Goal: Task Accomplishment & Management: Use online tool/utility

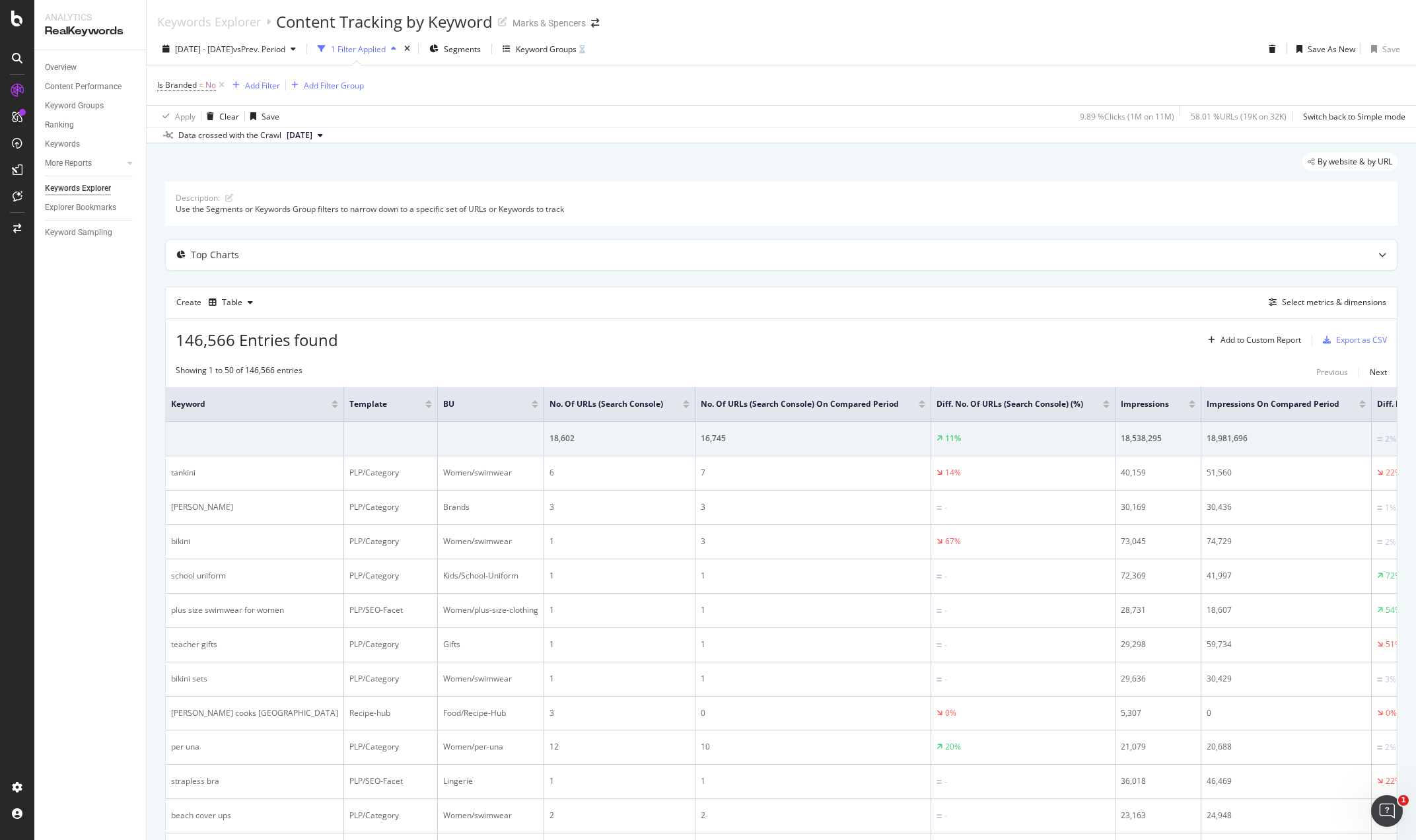
click at [672, 286] on div "Create Table Select metrics & dimensions" at bounding box center [781, 302] width 1232 height 32
click at [573, 49] on div "Keyword Groups" at bounding box center [546, 49] width 60 height 11
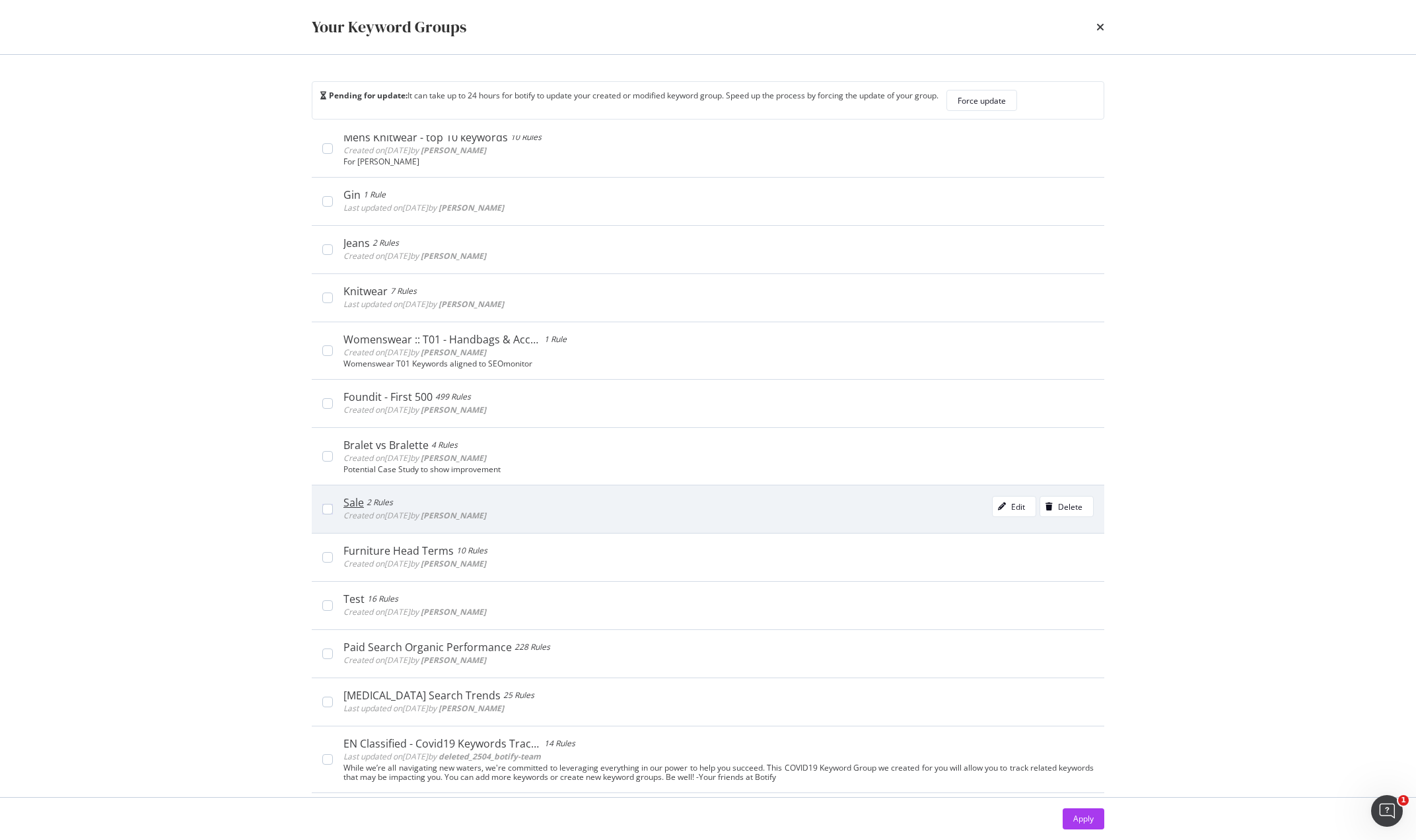
scroll to position [28, 0]
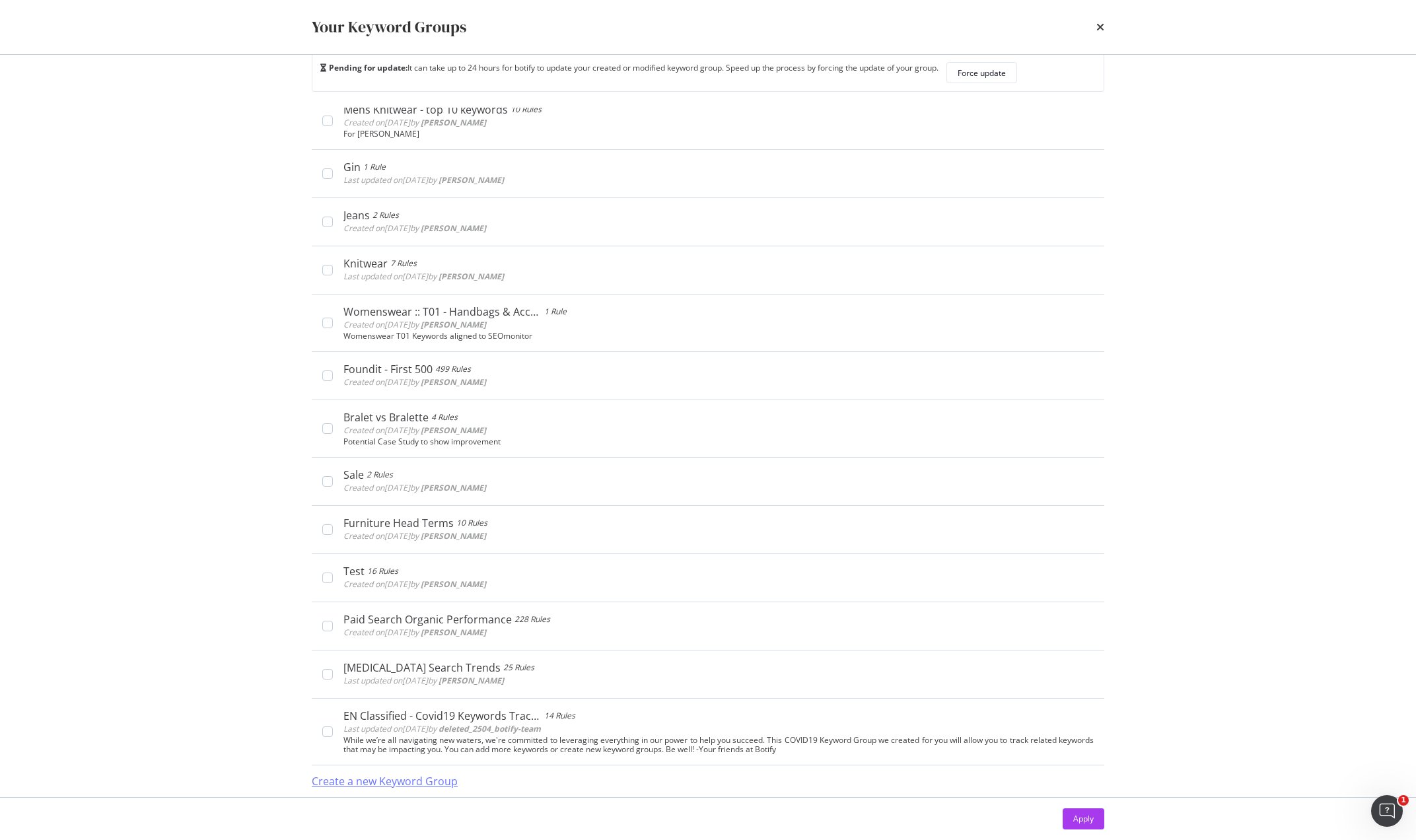
click at [401, 783] on div "Create a new Keyword Group" at bounding box center [384, 781] width 146 height 15
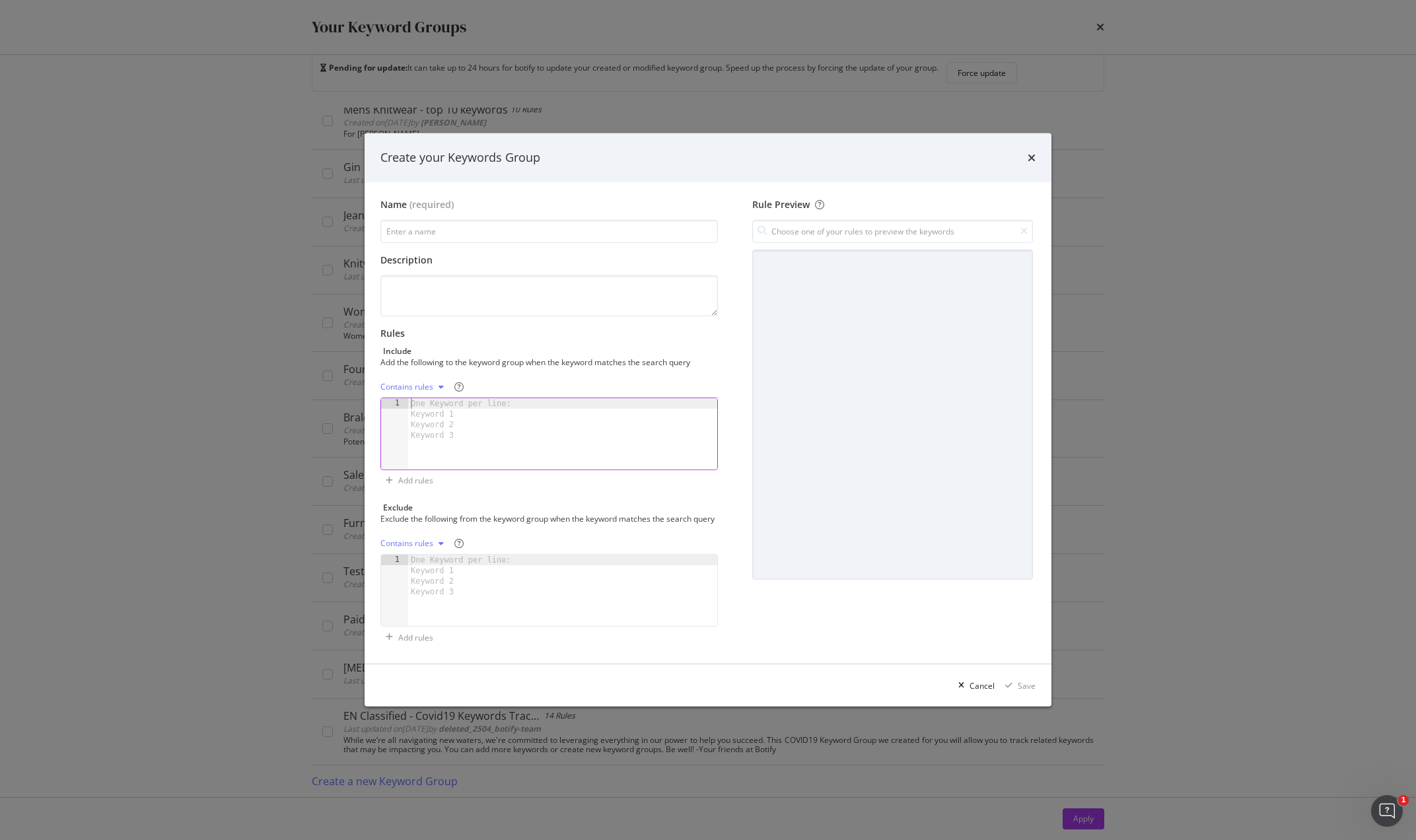
click at [430, 401] on div "One Keyword per line: Keyword 1 Keyword 2 Keyword 3" at bounding box center [463, 419] width 111 height 42
paste textarea "best acids for skin"
click at [585, 399] on div "What does [MEDICAL_DATA] do · what is [MEDICAL_DATA] best [MEDICAL_DATA] with h…" at bounding box center [559, 445] width 295 height 92
type textarea "What does [MEDICAL_DATA] do"
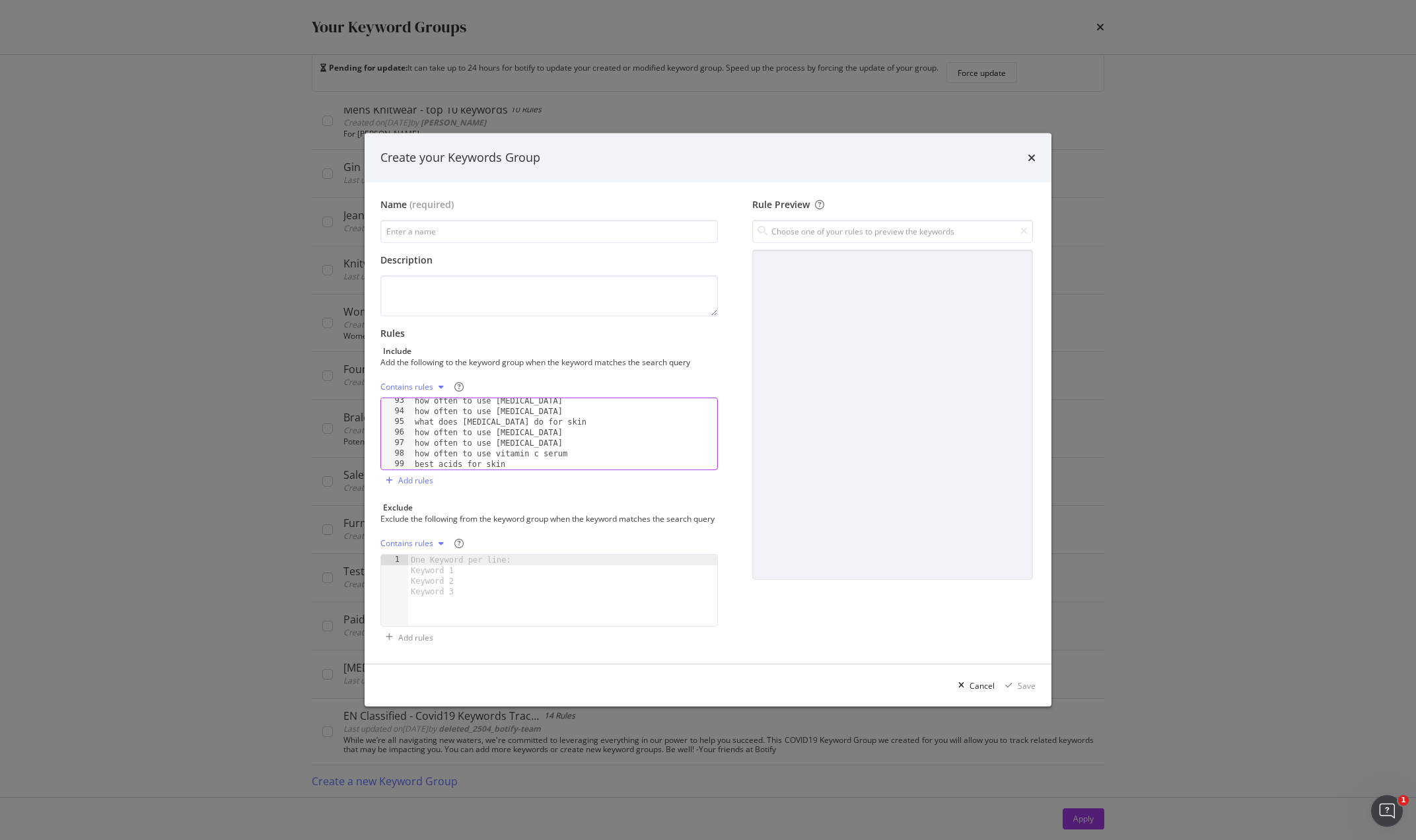
scroll to position [974, 0]
click at [449, 228] on input "modal" at bounding box center [549, 231] width 337 height 23
type input "Editorial - Beauty"
click at [1021, 688] on div "Save" at bounding box center [1026, 686] width 18 height 11
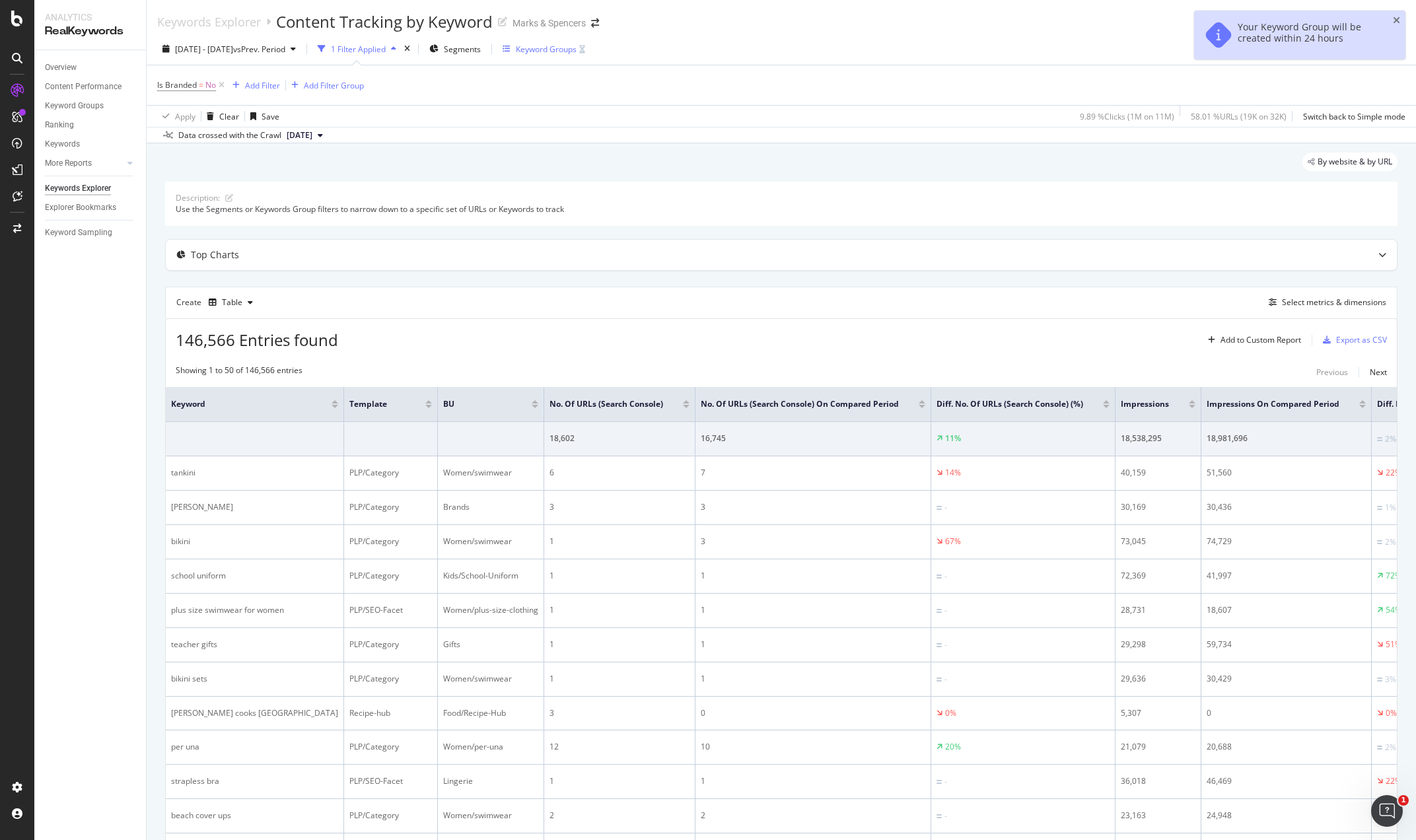
click at [566, 50] on div "Keyword Groups" at bounding box center [546, 49] width 60 height 11
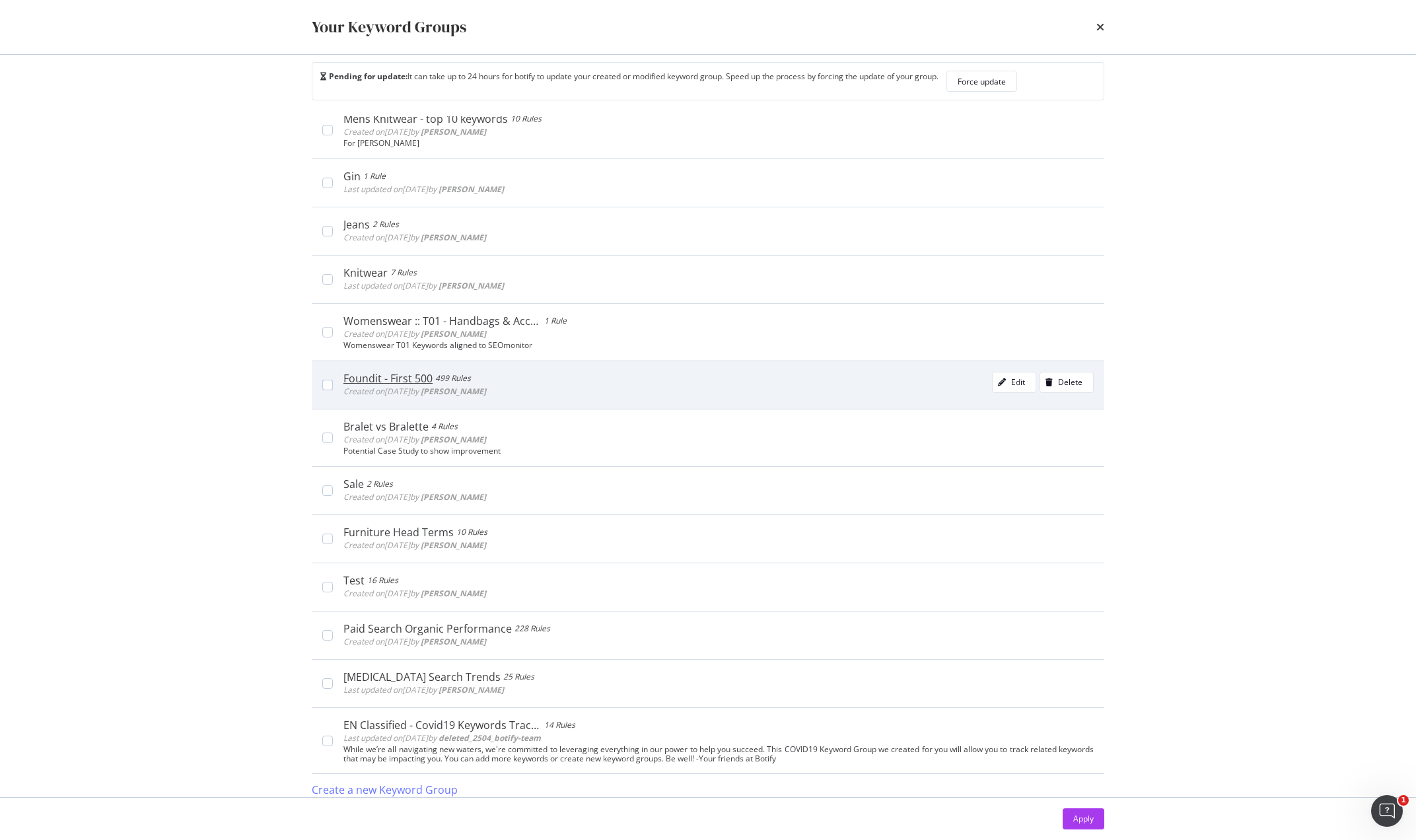
scroll to position [28, 0]
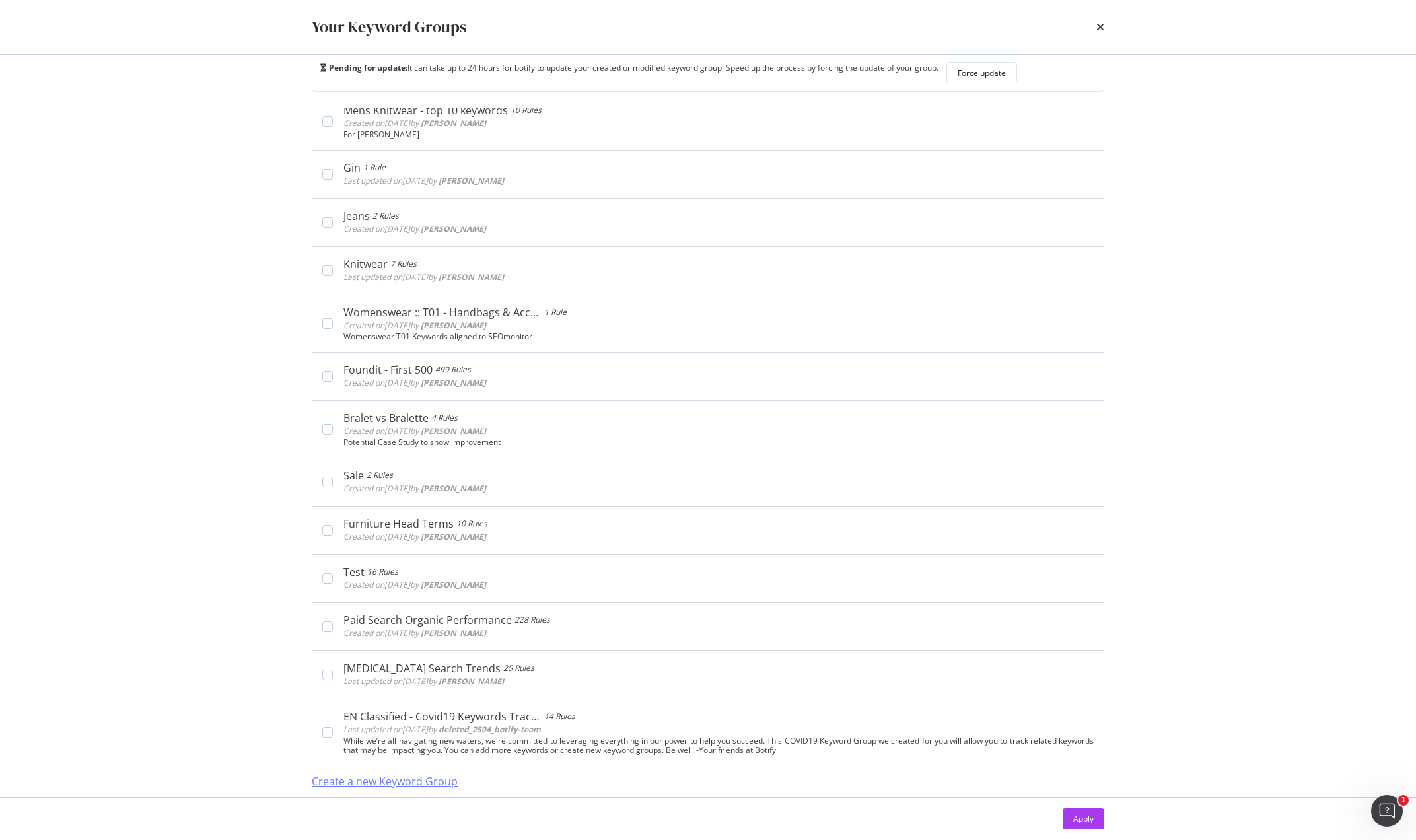
click at [391, 778] on div "Create a new Keyword Group" at bounding box center [384, 781] width 146 height 15
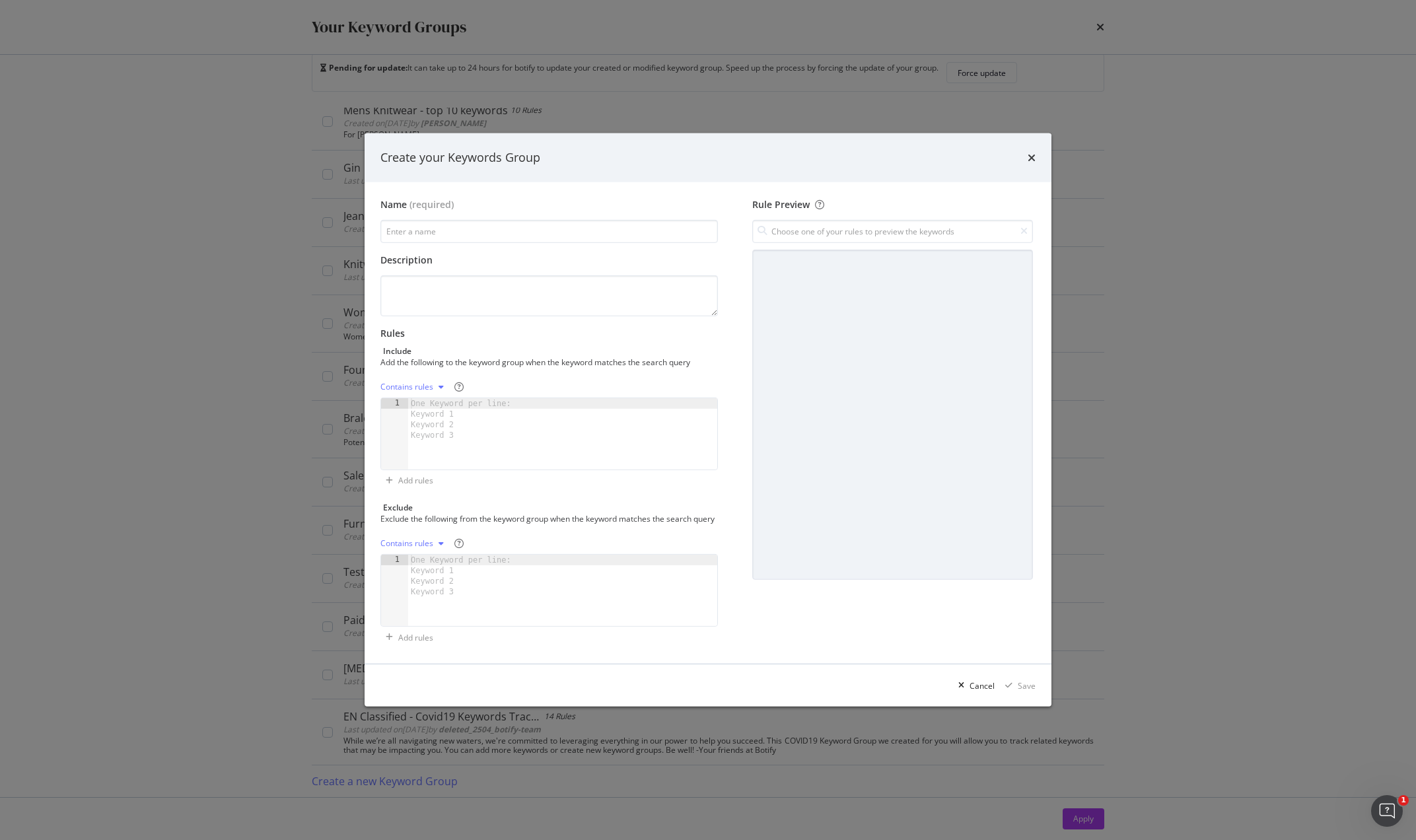
click at [433, 399] on div "One Keyword per line: Keyword 1 Keyword 2 Keyword 3" at bounding box center [463, 419] width 111 height 42
paste textarea "best flowers for retirement"
click at [593, 422] on div "purpose flowers meaning different roses and their meanings proteas meaning red …" at bounding box center [559, 441] width 295 height 92
click at [532, 444] on div "purpose flowers meaning different roses and their meanings proteas meaning red …" at bounding box center [559, 441] width 295 height 92
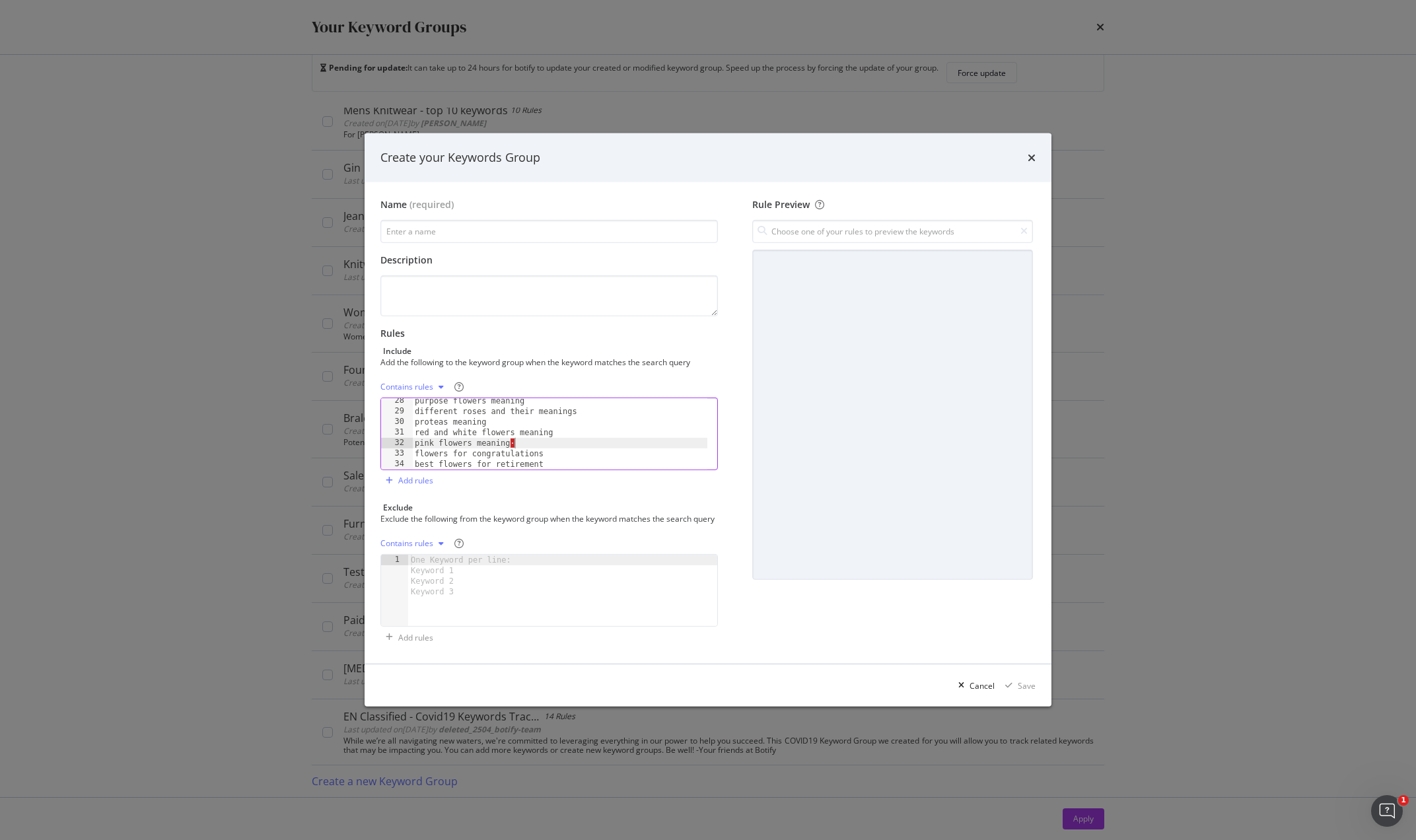
click at [533, 437] on div "purpose flowers meaning different roses and their meanings proteas meaning red …" at bounding box center [559, 441] width 295 height 92
click at [574, 413] on div "flowers for anniversary white flowers meaning · meaning of colours in flowers ·…" at bounding box center [559, 441] width 295 height 92
click at [577, 414] on div "flowers for anniversary white flowers meaning · meaning of colours in flowers ·…" at bounding box center [559, 441] width 295 height 92
click at [534, 406] on div "flowers for anniversary white flowers meaning · meaning of colours in flowers p…" at bounding box center [559, 441] width 295 height 92
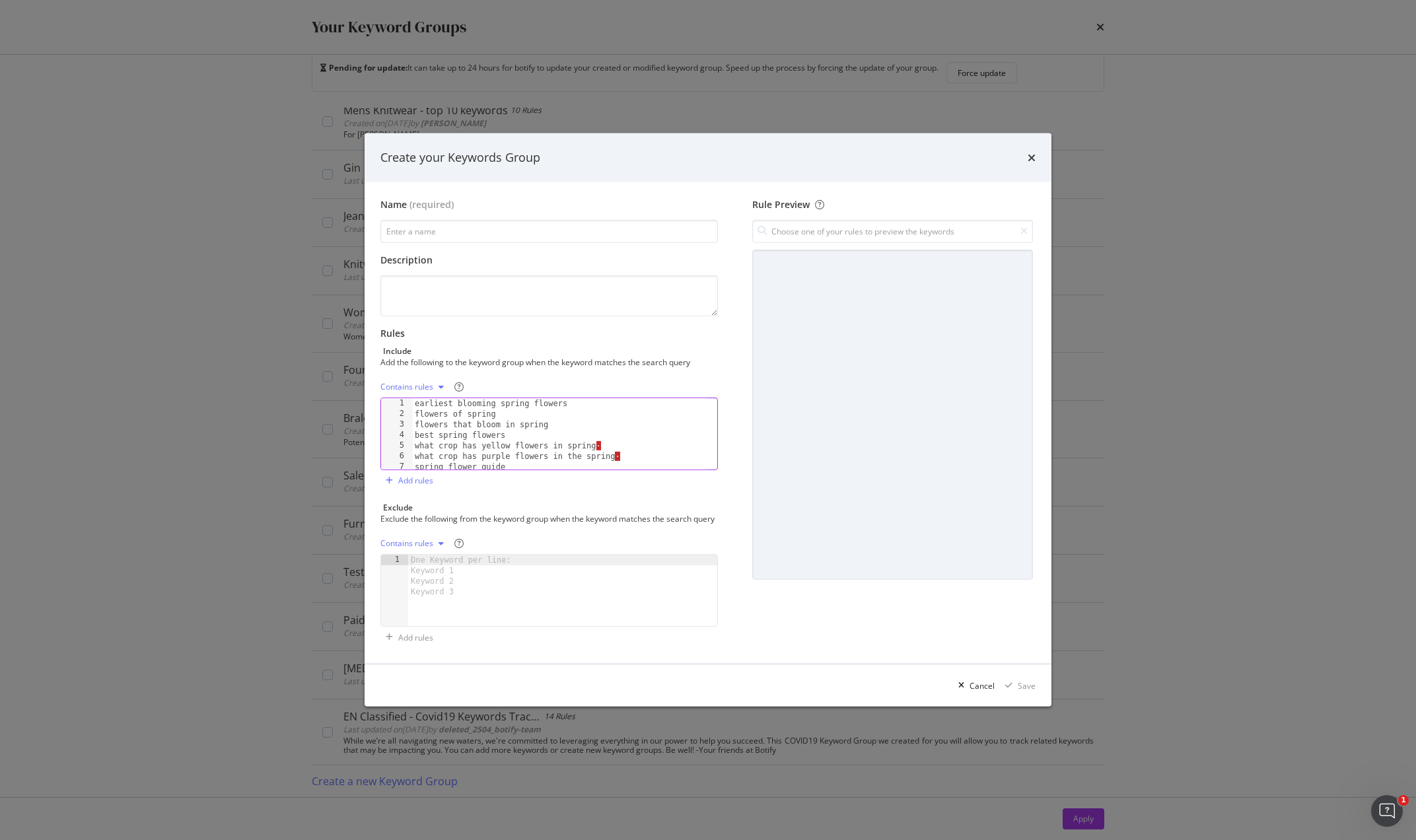
scroll to position [0, 0]
click at [617, 438] on div "earliest blooming spring flowers flowers of spring flowers that bloom in spring…" at bounding box center [559, 445] width 295 height 92
click at [628, 446] on div "earliest blooming spring flowers flowers of spring flowers that bloom in spring…" at bounding box center [559, 445] width 295 height 92
click at [635, 450] on div "earliest blooming spring flowers flowers of spring flowers that bloom in spring…" at bounding box center [559, 445] width 295 height 92
type textarea "what crop has purple flowers in the spring"
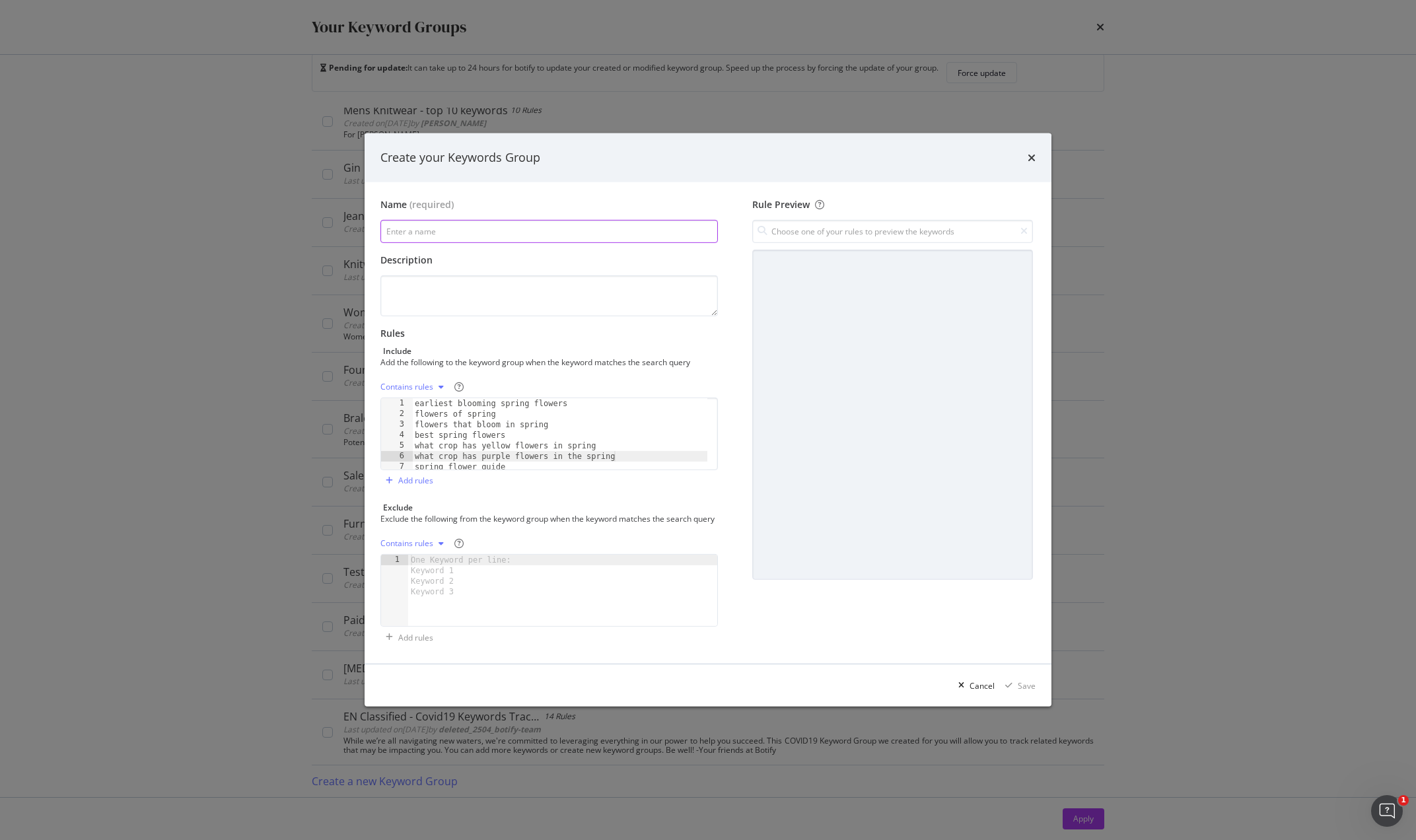
click at [472, 227] on input "modal" at bounding box center [549, 231] width 337 height 23
type input "Editorial - Flowers & Plants"
click at [1032, 690] on div "Save" at bounding box center [1026, 686] width 18 height 11
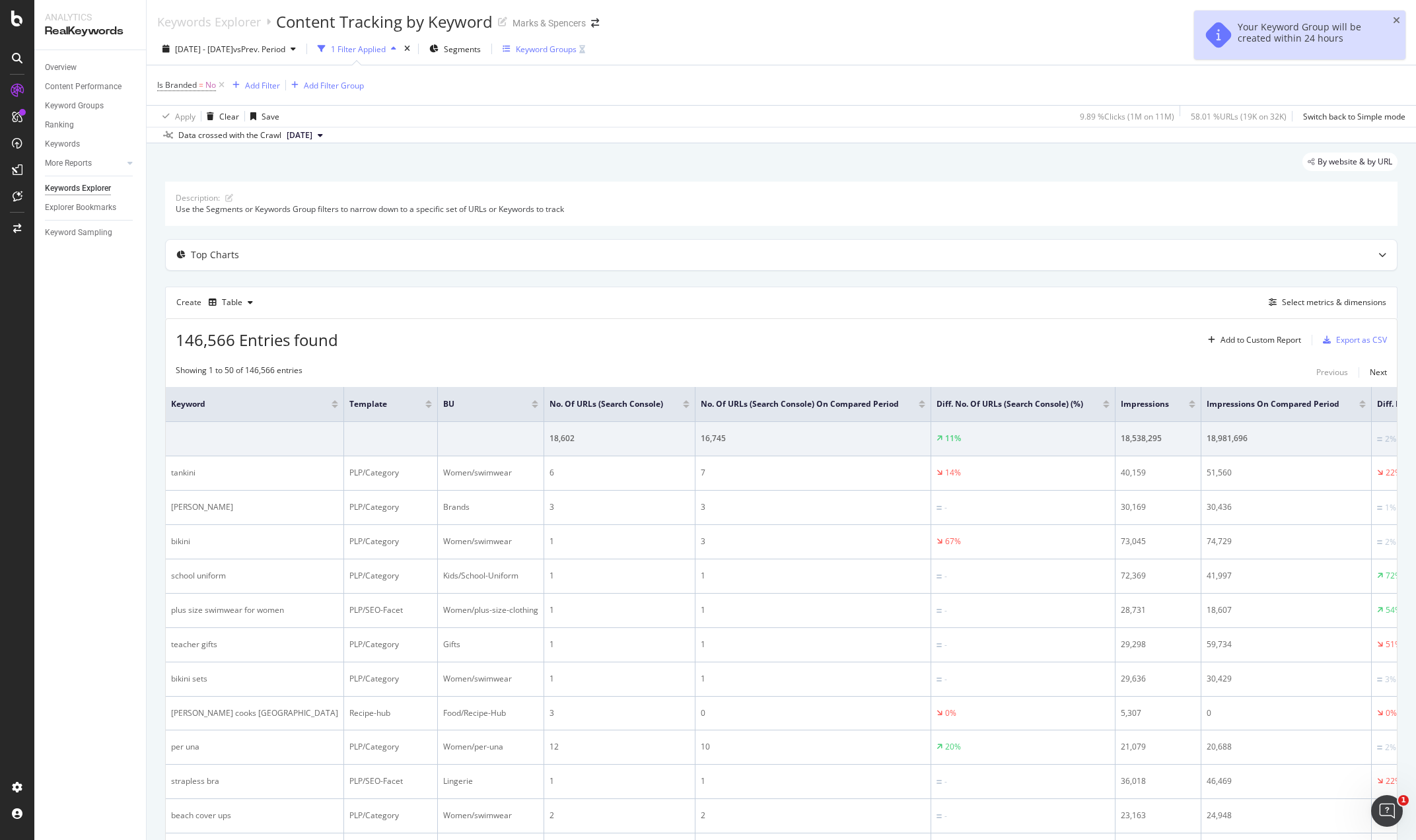
click at [561, 49] on div "Keyword Groups" at bounding box center [546, 49] width 60 height 11
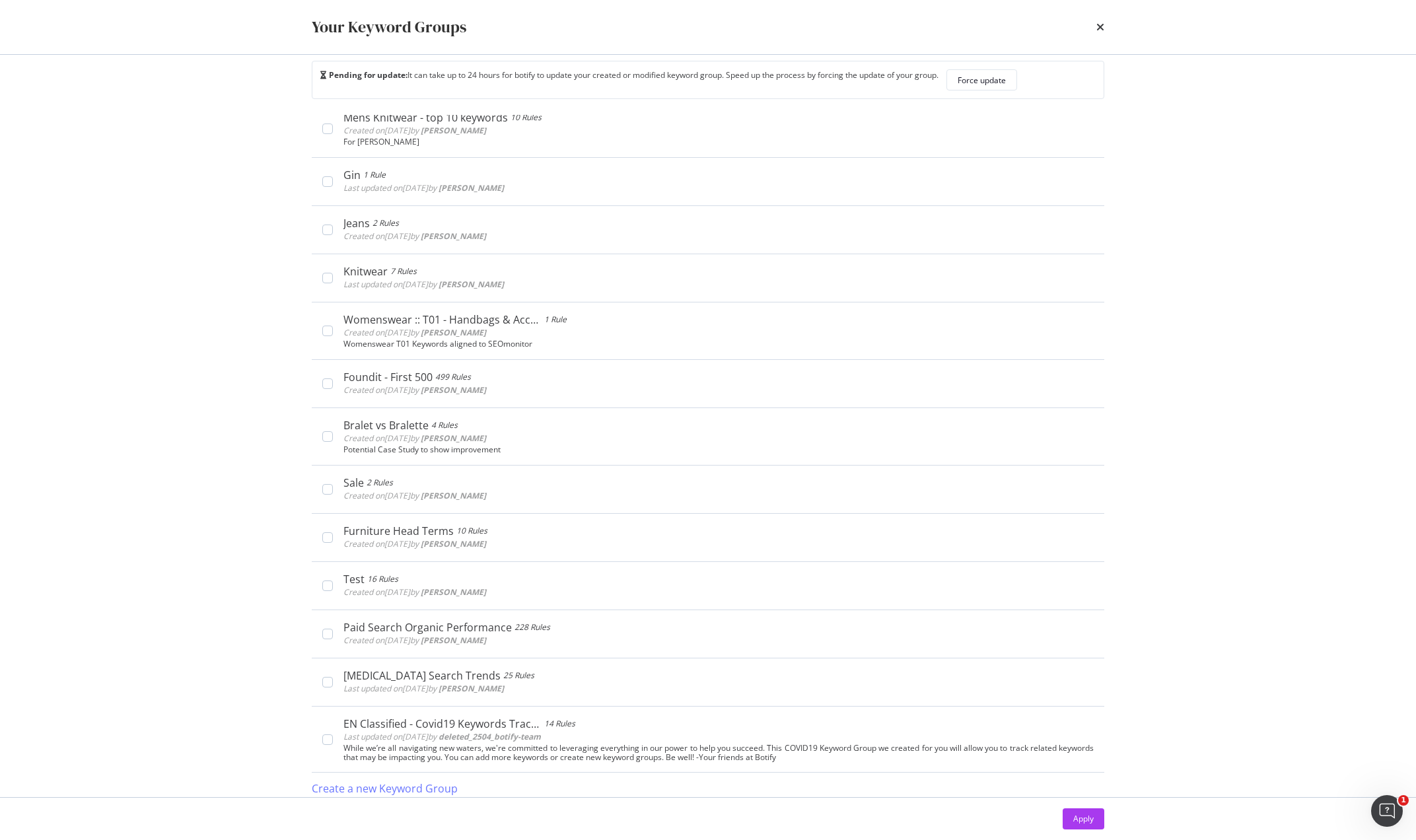
scroll to position [28, 0]
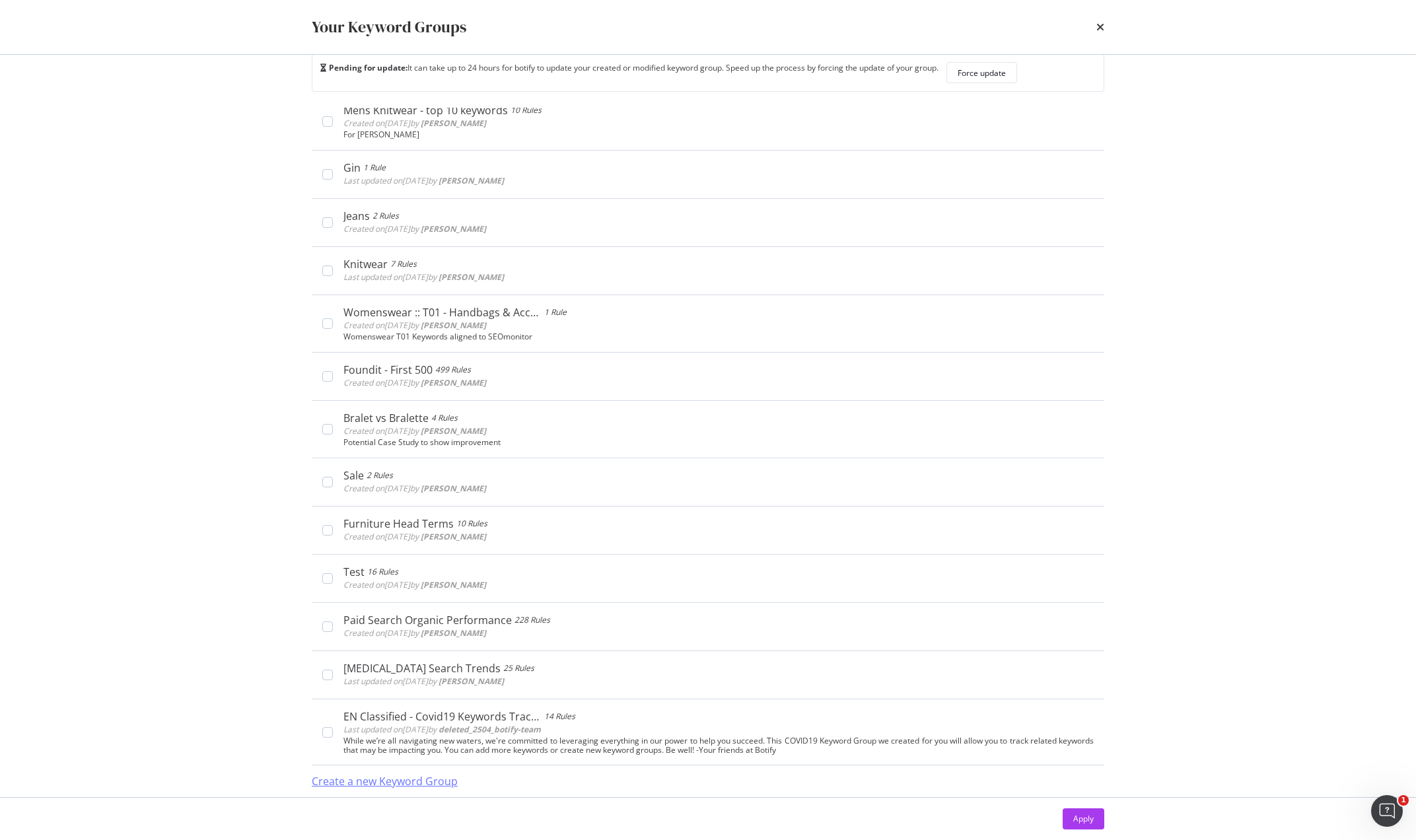
click at [432, 780] on div "Create a new Keyword Group" at bounding box center [384, 781] width 146 height 15
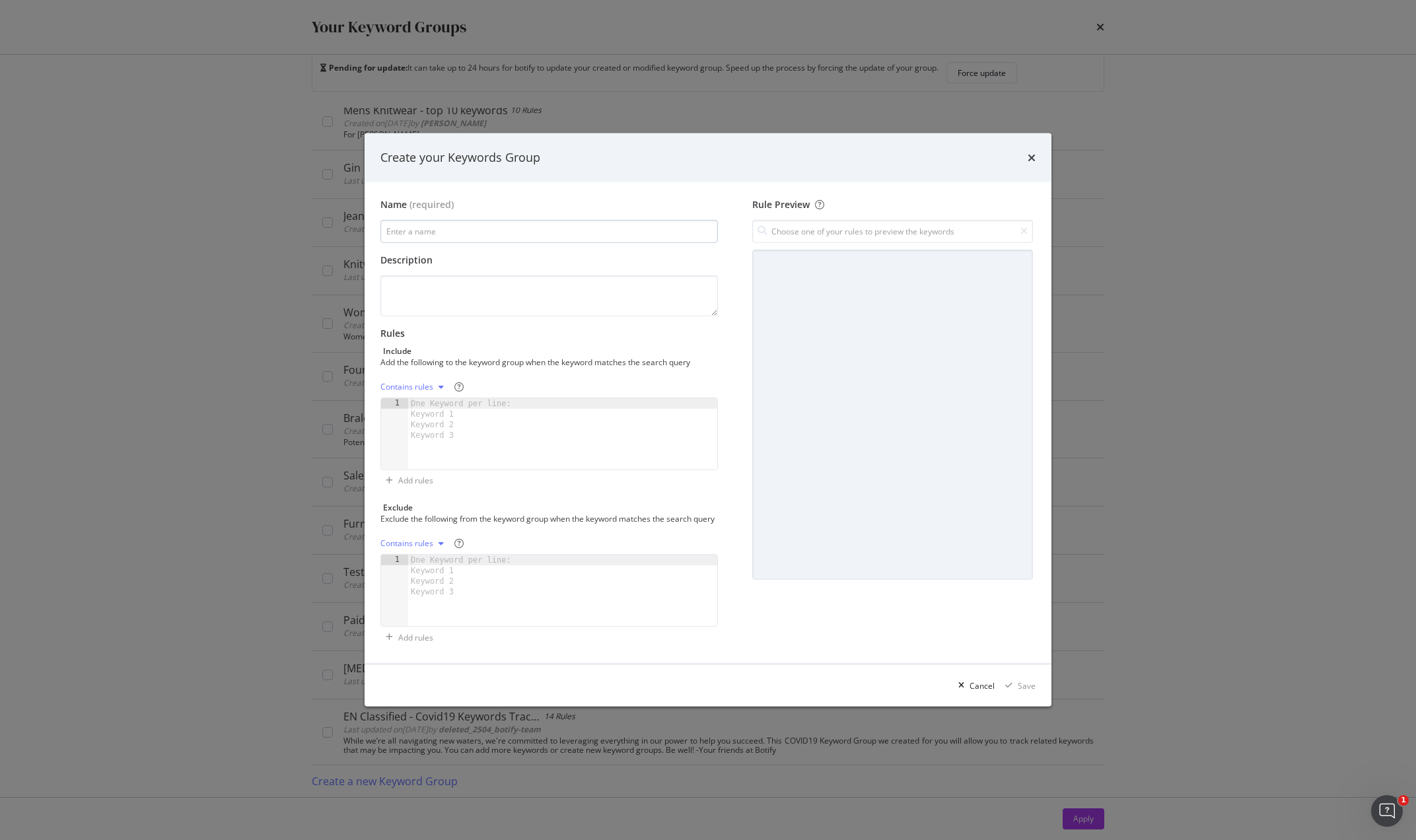
click at [475, 224] on input "modal" at bounding box center [549, 231] width 337 height 23
type input "Editorial -"
drag, startPoint x: 417, startPoint y: 419, endPoint x: 442, endPoint y: 406, distance: 28.2
click at [417, 419] on div "One Keyword per line: Keyword 1 Keyword 2 Keyword 3" at bounding box center [463, 419] width 111 height 42
paste textarea "wedding anniversary gift ideas for him"
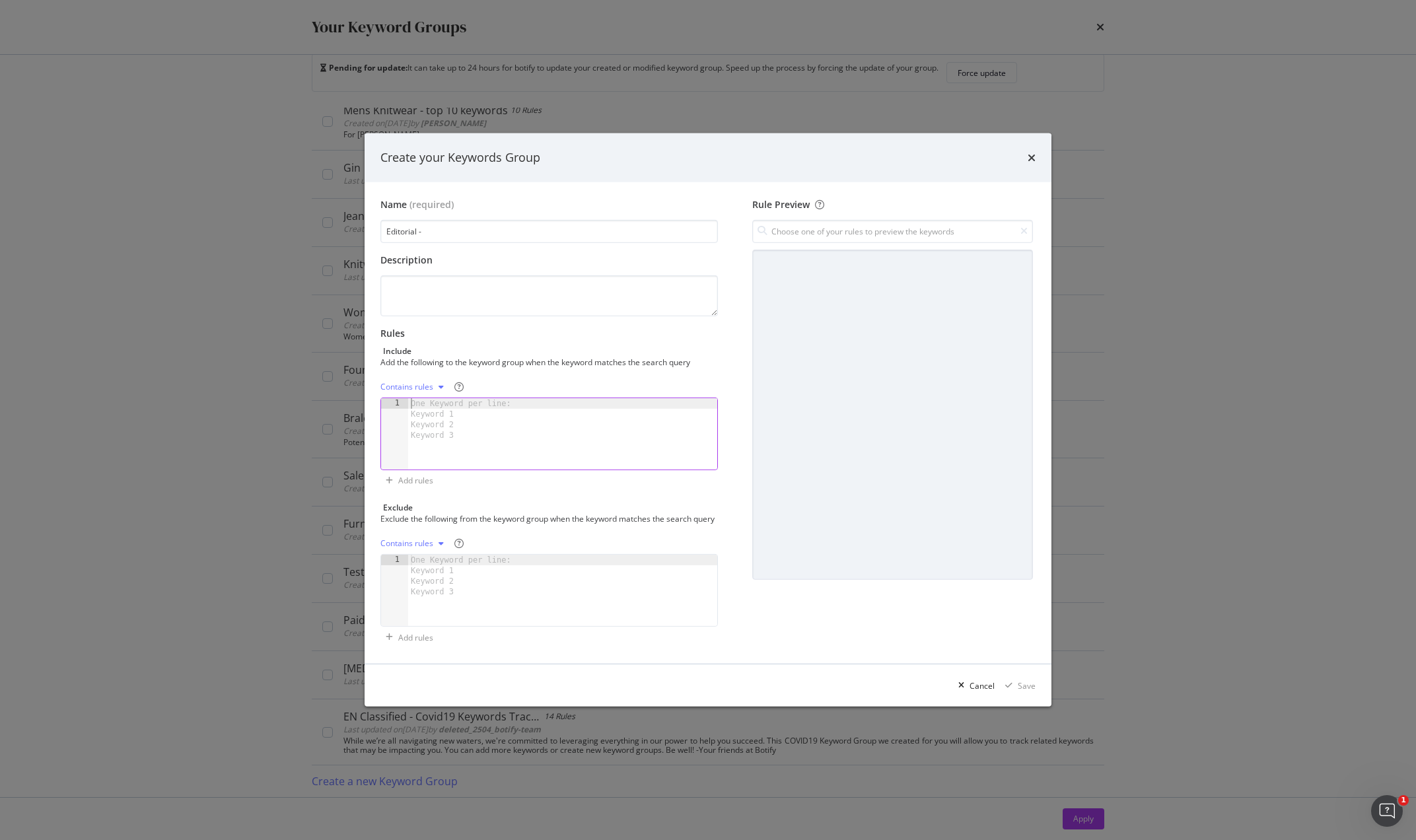
type textarea "wedding anniversary gift ideas for him"
click at [468, 228] on input "Editorial -" at bounding box center [549, 231] width 337 height 23
click at [471, 228] on input "Editorial -" at bounding box center [549, 231] width 337 height 23
type input "Editorial - Gifts"
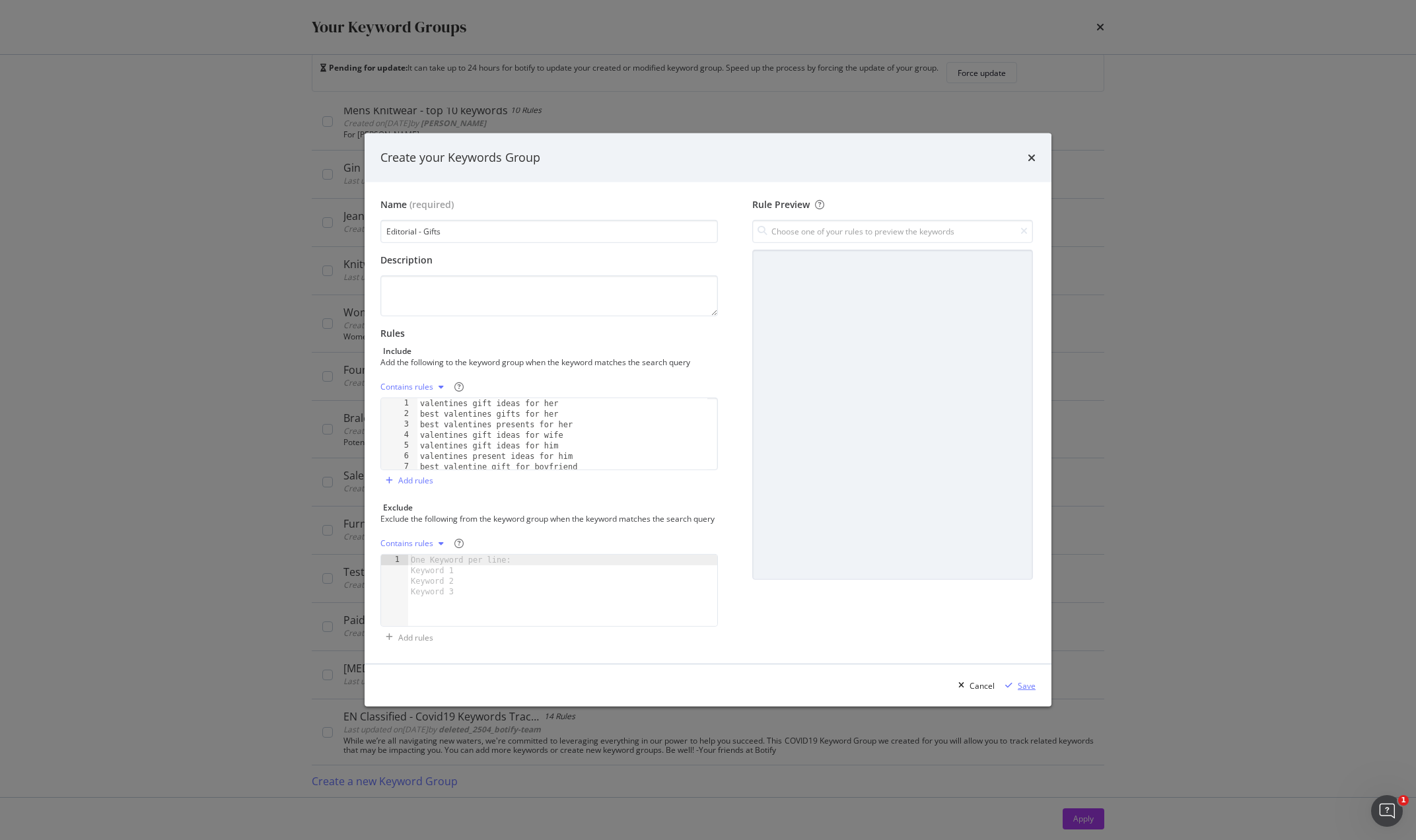
click at [1024, 690] on div "Save" at bounding box center [1026, 686] width 18 height 11
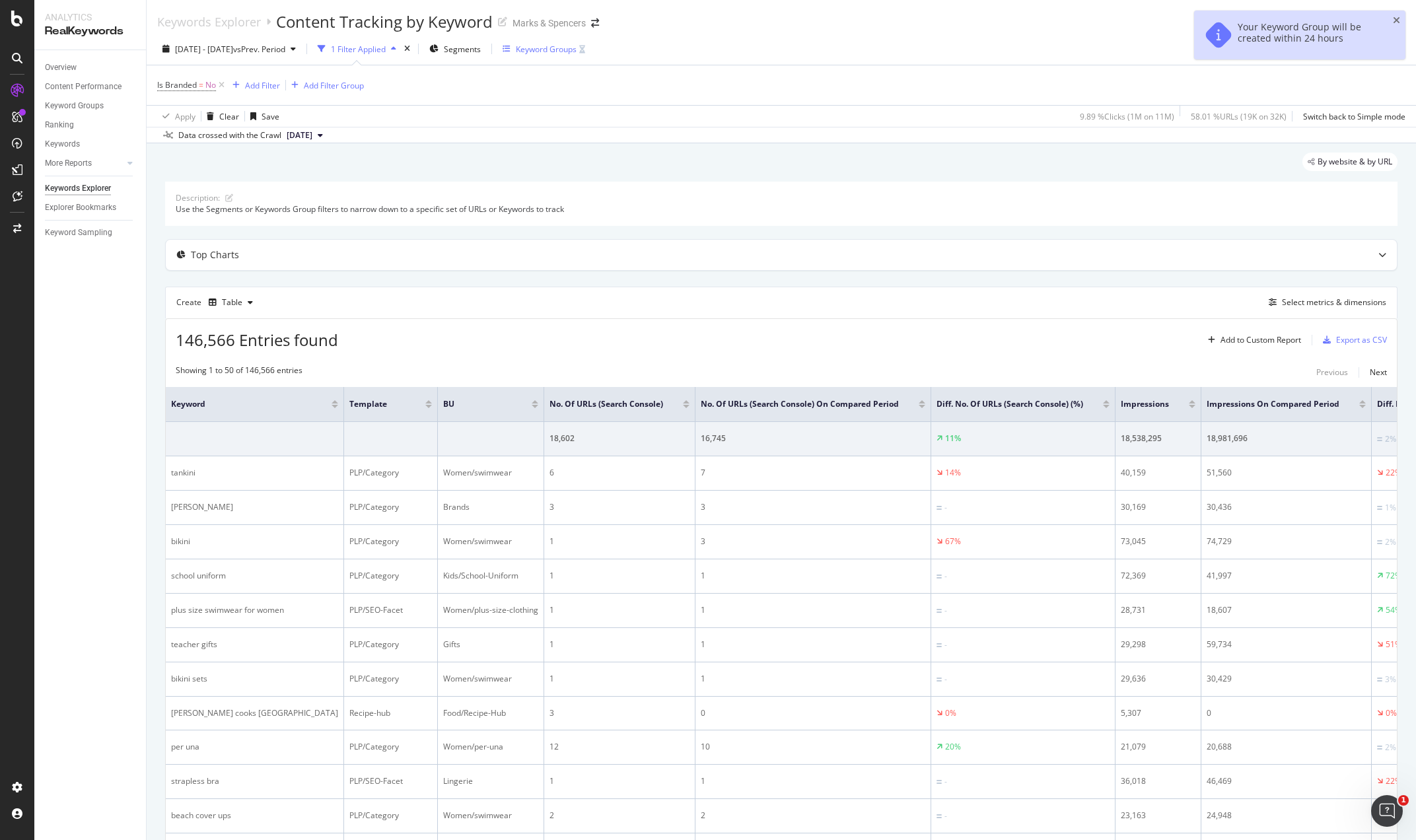
click at [571, 45] on div "Keyword Groups" at bounding box center [546, 49] width 60 height 11
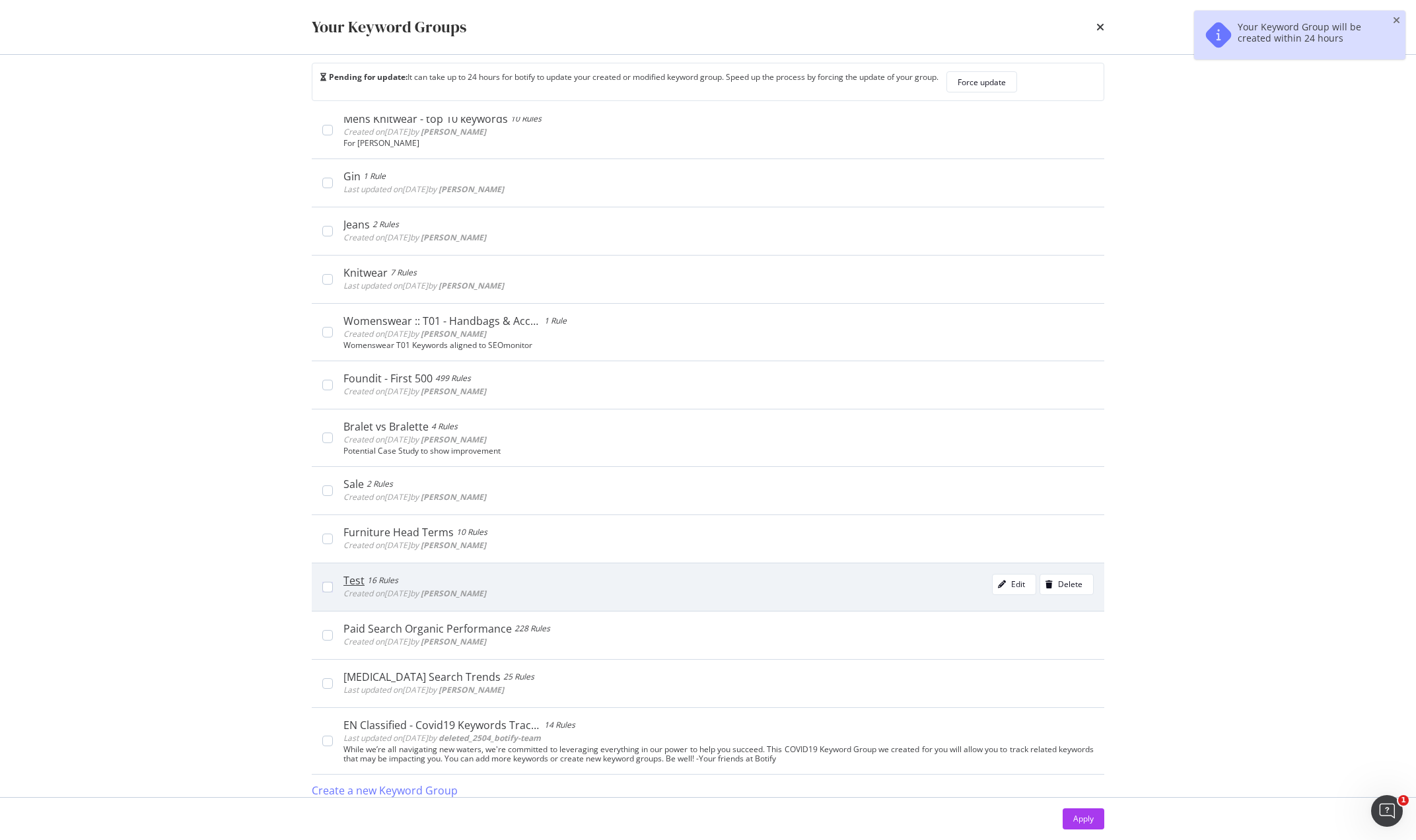
scroll to position [28, 0]
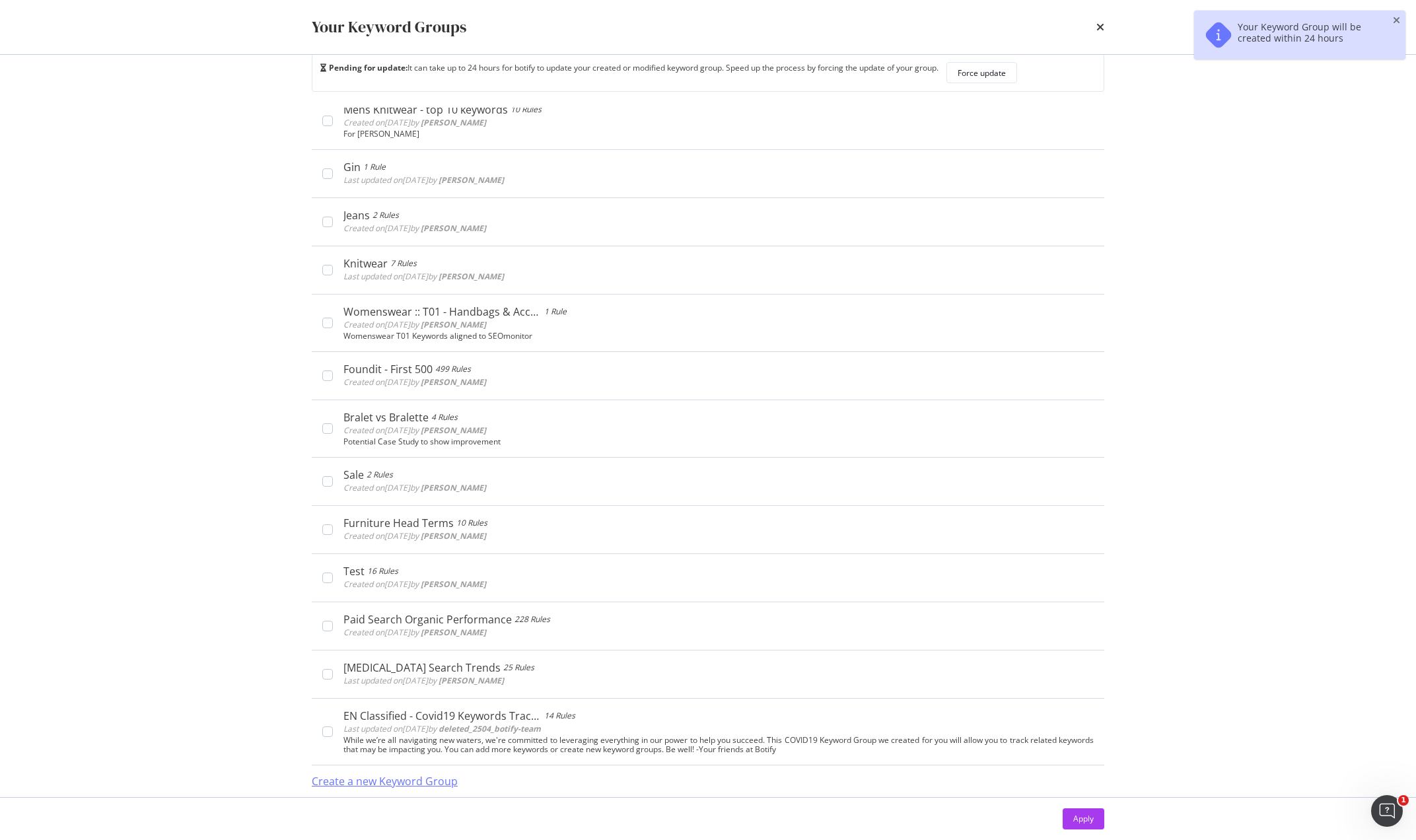
click at [386, 779] on div "Create a new Keyword Group" at bounding box center [384, 781] width 146 height 15
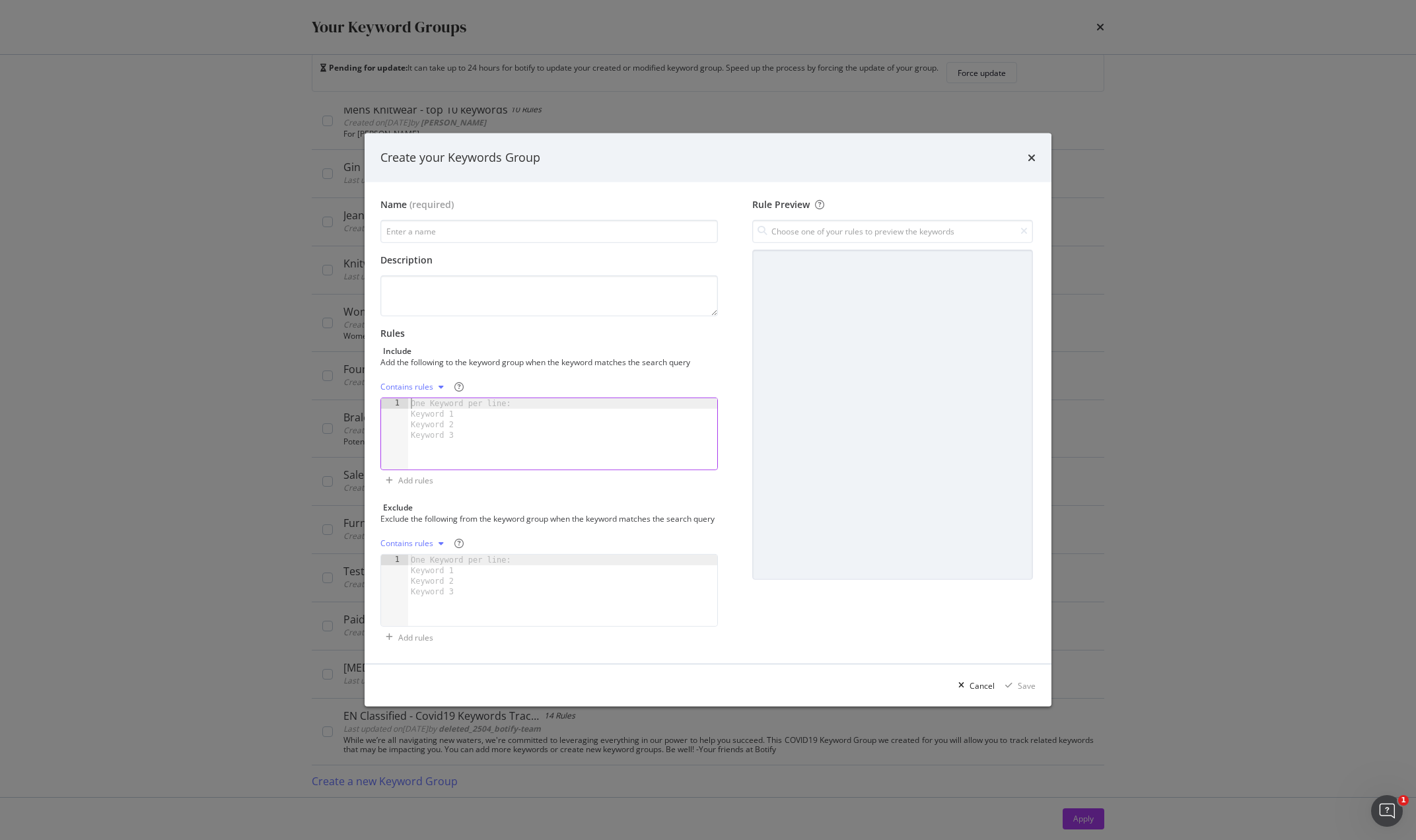
click at [446, 399] on div "One Keyword per line: Keyword 1 Keyword 2 Keyword 3" at bounding box center [463, 419] width 111 height 42
paste textarea "how to keep drinks cold for picnic"
click at [448, 275] on textarea "modal" at bounding box center [549, 295] width 337 height 41
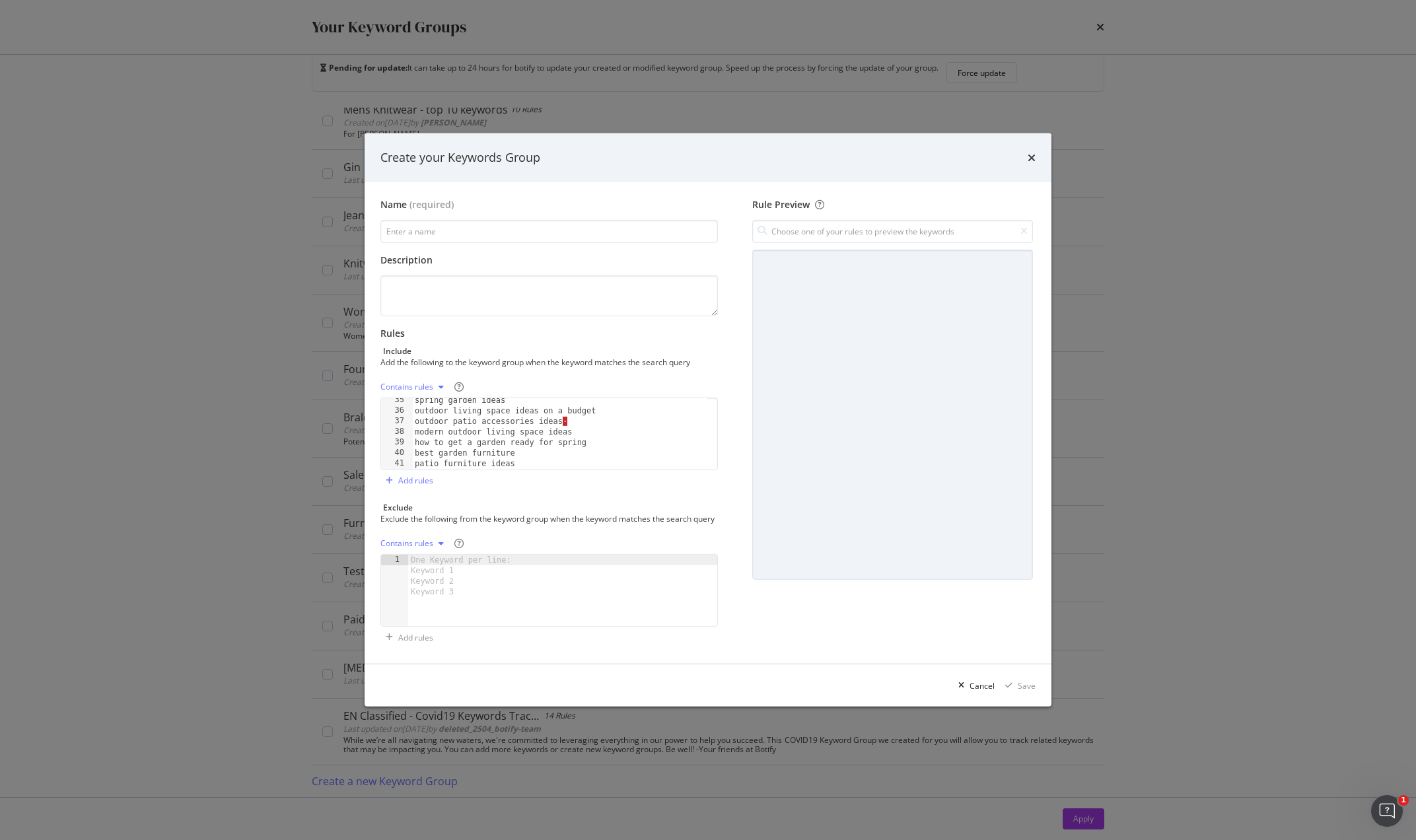
click at [597, 418] on div "spring garden ideas outdoor living space ideas on a budget outdoor patio access…" at bounding box center [559, 441] width 295 height 92
click at [593, 414] on div "spring garden ideas outdoor living space ideas on a budget outdoor patio access…" at bounding box center [559, 441] width 295 height 92
click at [569, 449] on div "garden party decoration ideas childrens garden party ideas elegant garden party…" at bounding box center [559, 441] width 295 height 92
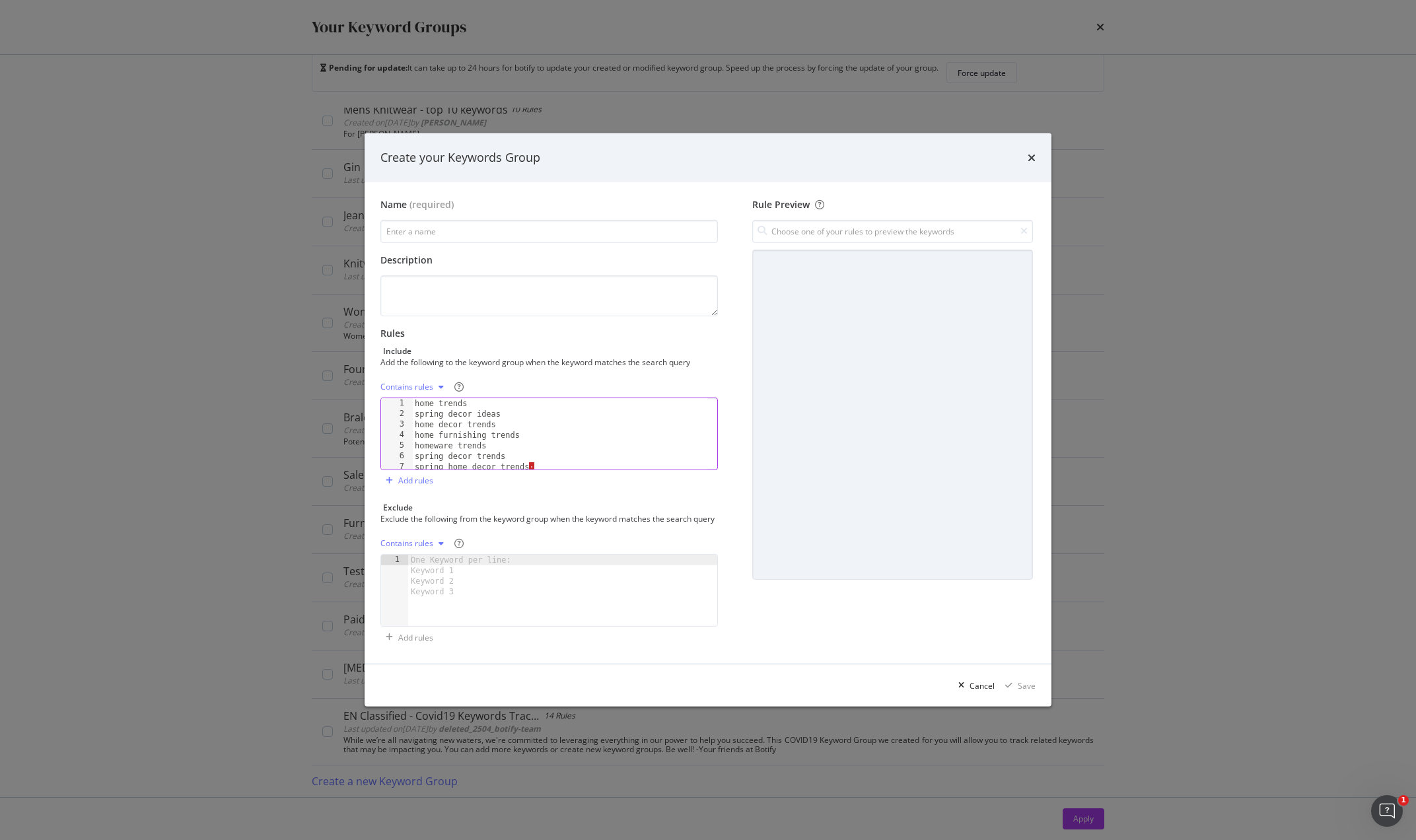
click at [568, 452] on div "home trends spring decor ideas home decor trends home furnishing trends homewar…" at bounding box center [559, 445] width 295 height 92
click at [566, 457] on div "home trends spring decor ideas home decor trends home furnishing trends homewar…" at bounding box center [559, 441] width 295 height 92
type textarea "spring home decor trends"
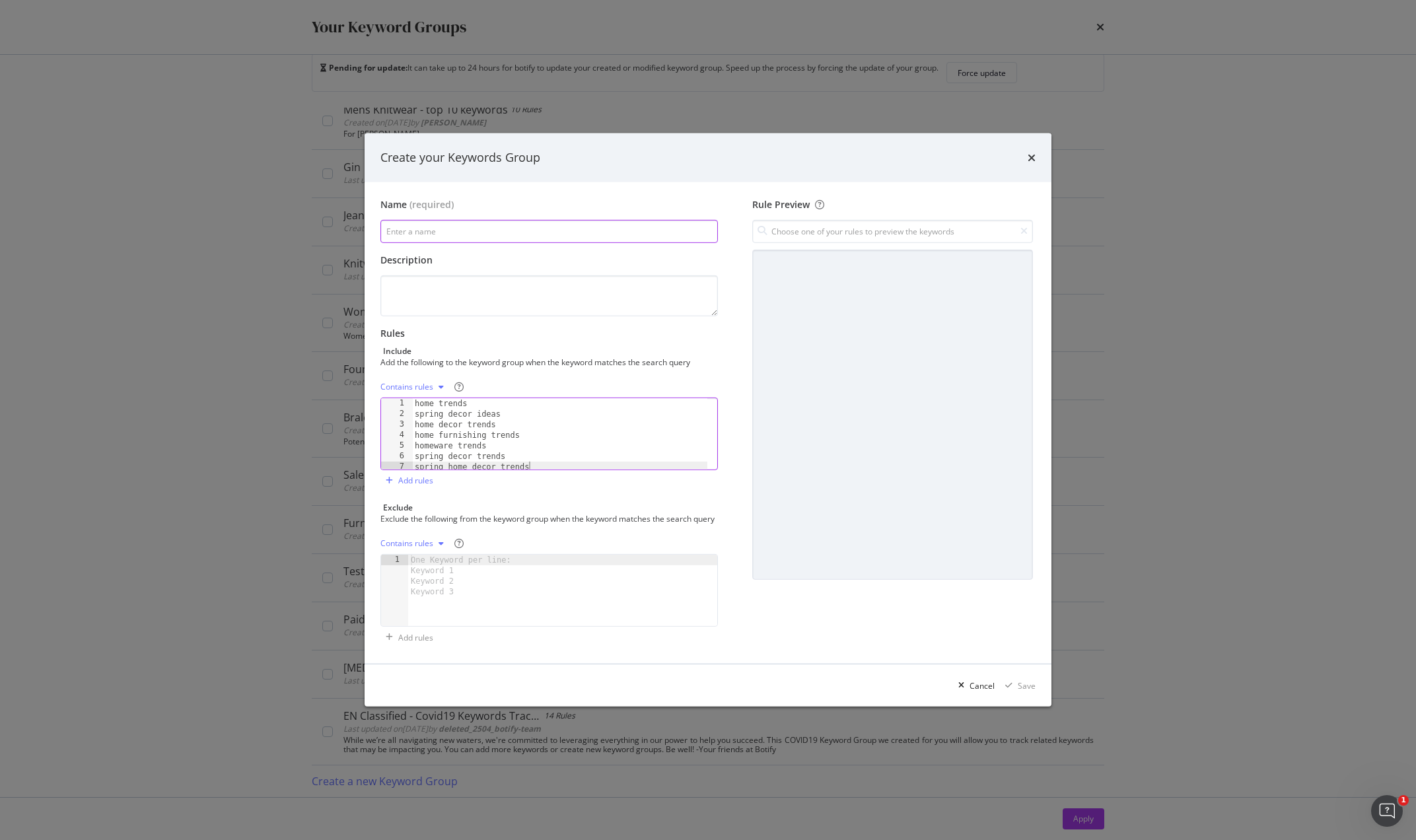
click at [474, 231] on input "modal" at bounding box center [549, 231] width 337 height 23
click at [387, 228] on input "Home & Furniture" at bounding box center [549, 231] width 337 height 23
type input "Editorial - Home & Furniture"
click at [1020, 686] on div "Save" at bounding box center [1026, 686] width 18 height 11
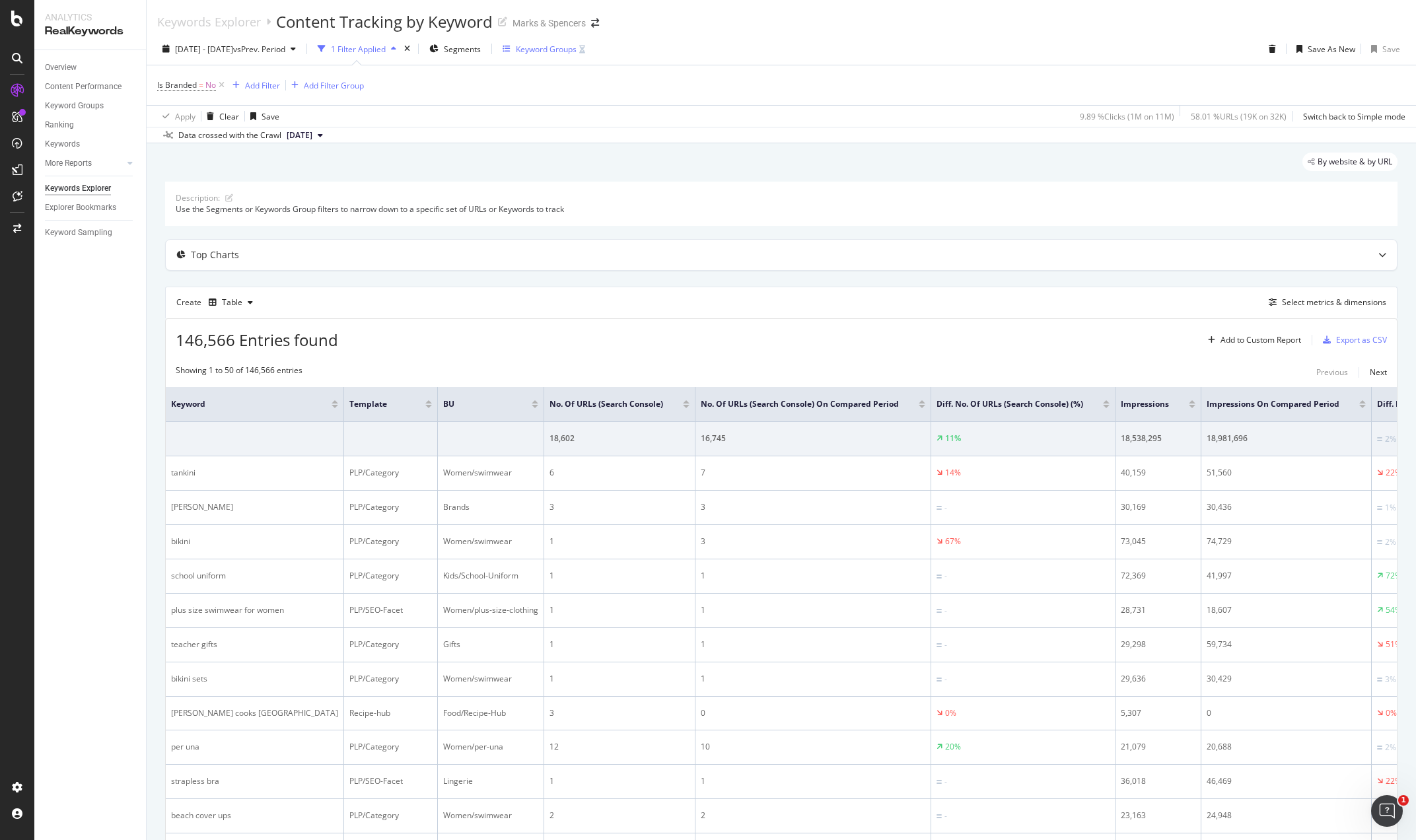
click at [560, 48] on div "Keyword Groups" at bounding box center [546, 49] width 60 height 11
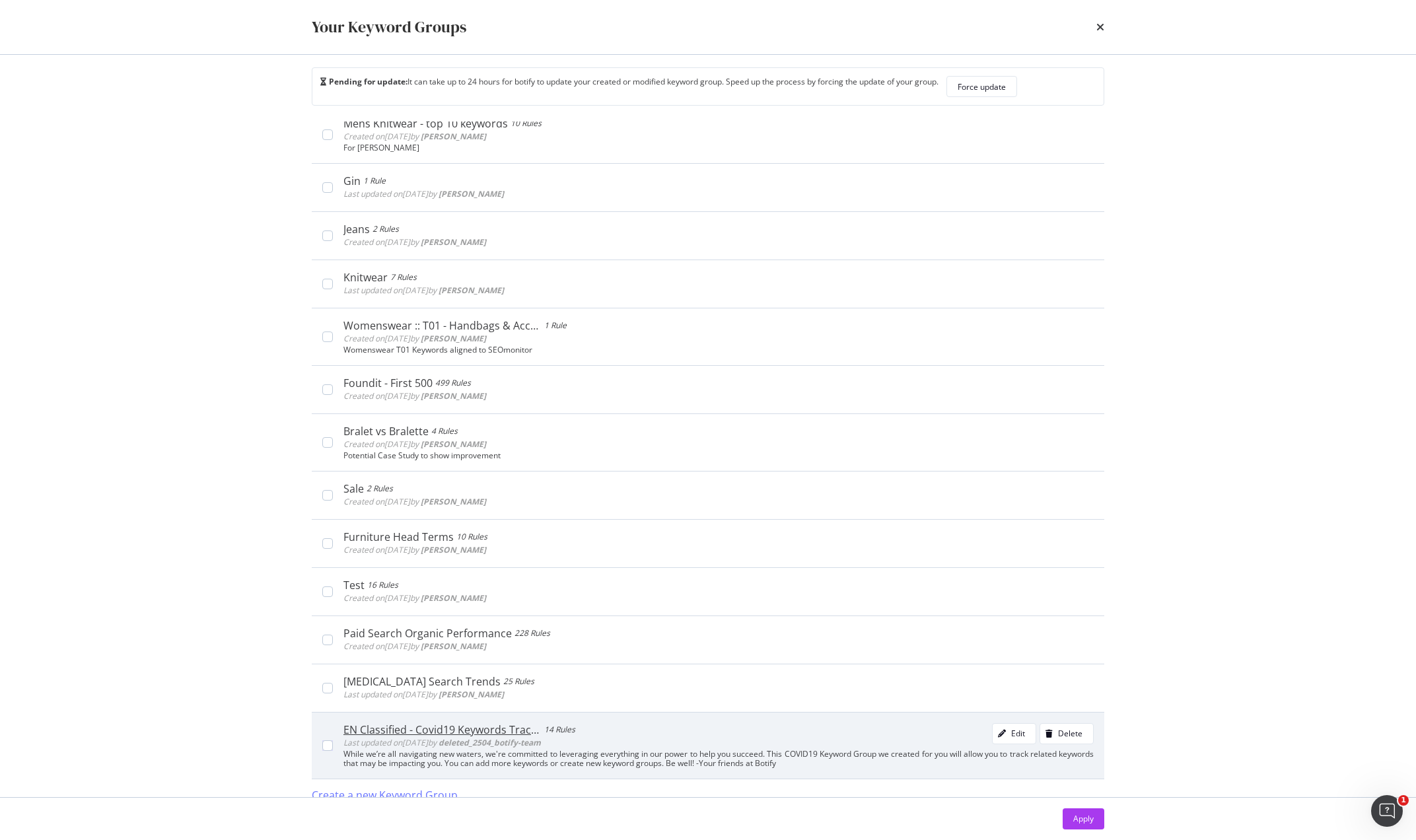
scroll to position [28, 0]
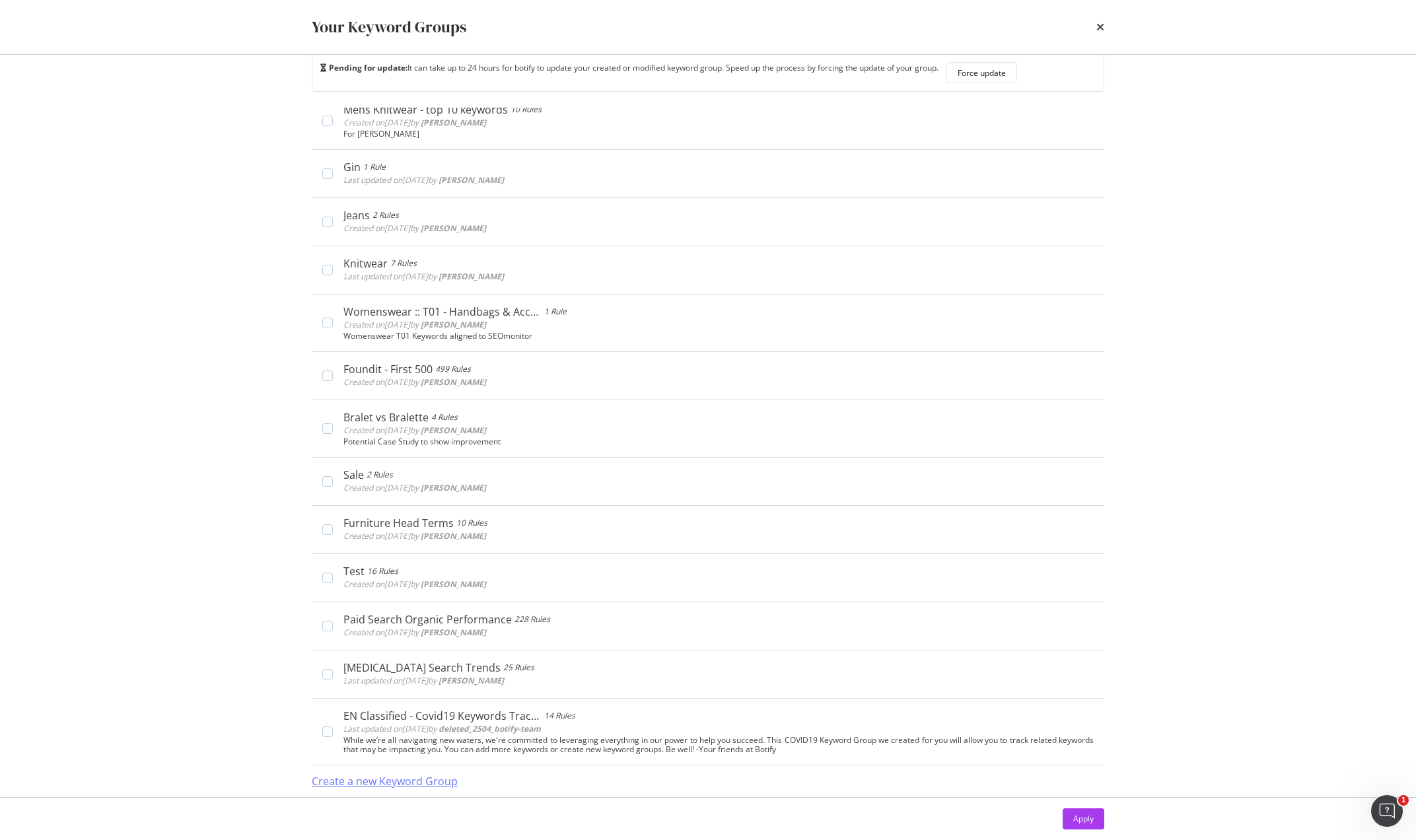
click at [387, 772] on div "Create a new Keyword Group" at bounding box center [384, 781] width 146 height 30
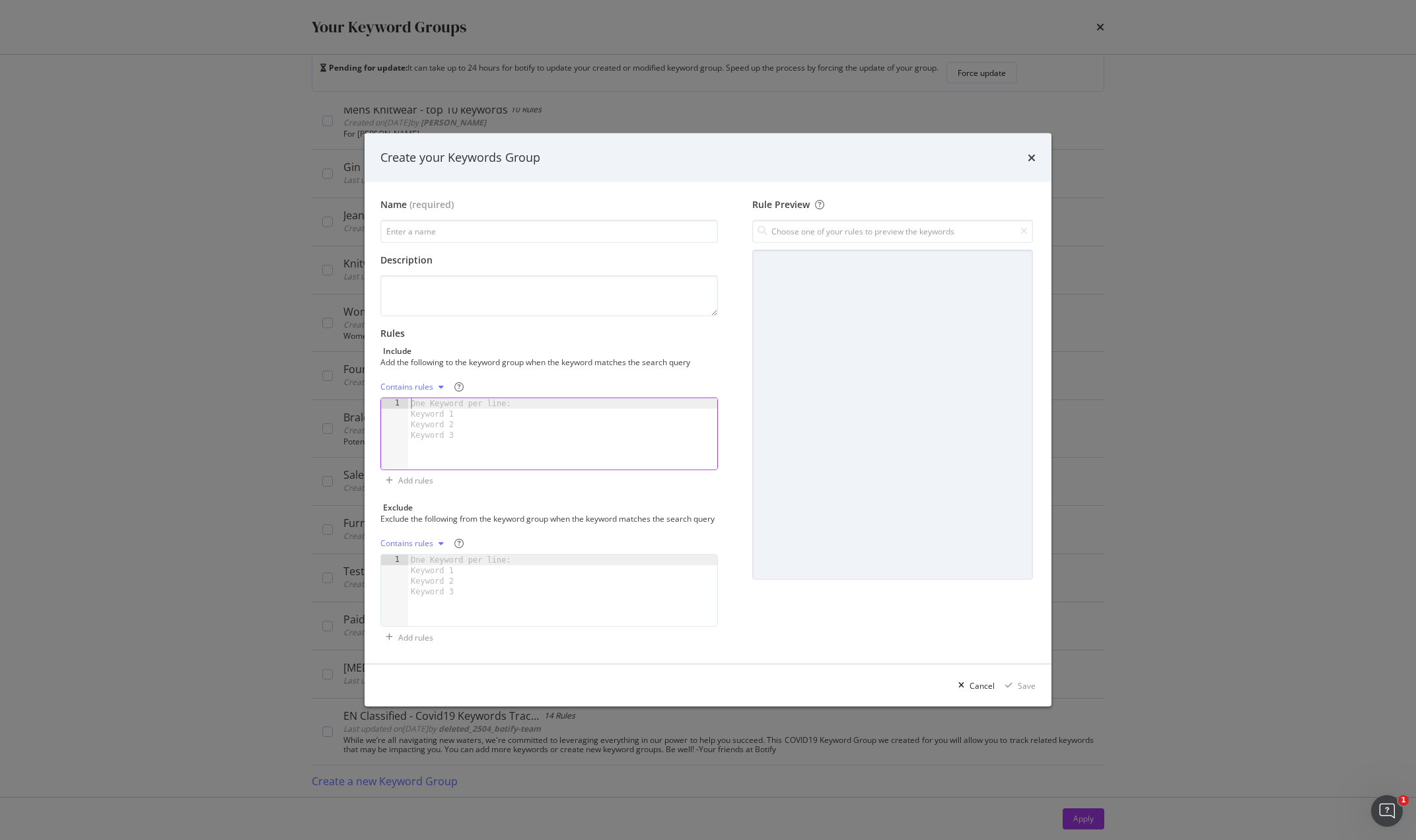
click at [433, 400] on div "One Keyword per line: Keyword 1 Keyword 2 Keyword 3" at bounding box center [463, 419] width 111 height 42
paste textarea "what do different denier tights look like"
type textarea "what do different denier tights look like"
click at [449, 223] on input "modal" at bounding box center [549, 231] width 337 height 23
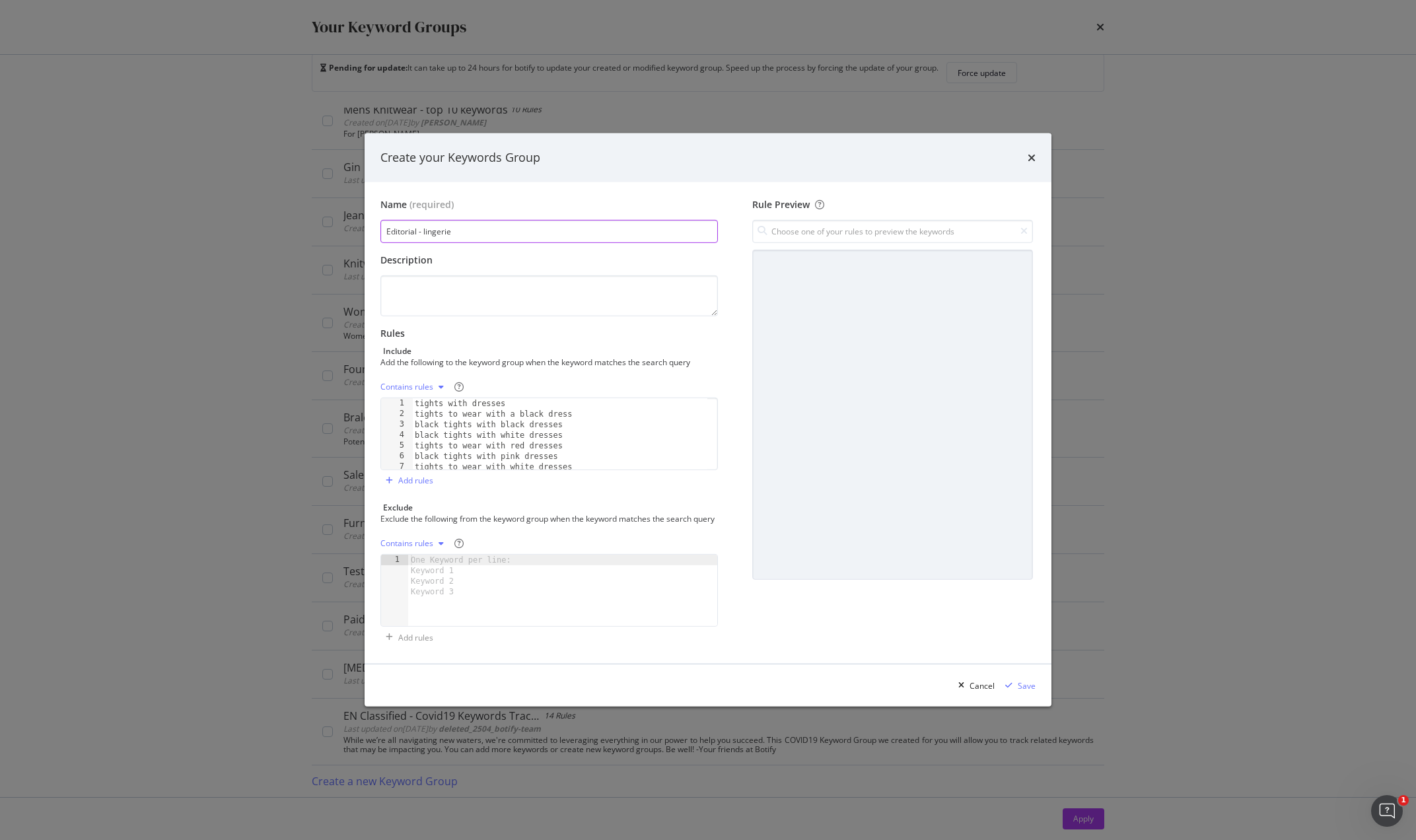
click at [426, 224] on input "Editorial - lingerie" at bounding box center [549, 231] width 337 height 23
type input "Editorial - Lingerie"
click at [1034, 691] on div "Save" at bounding box center [1026, 686] width 18 height 11
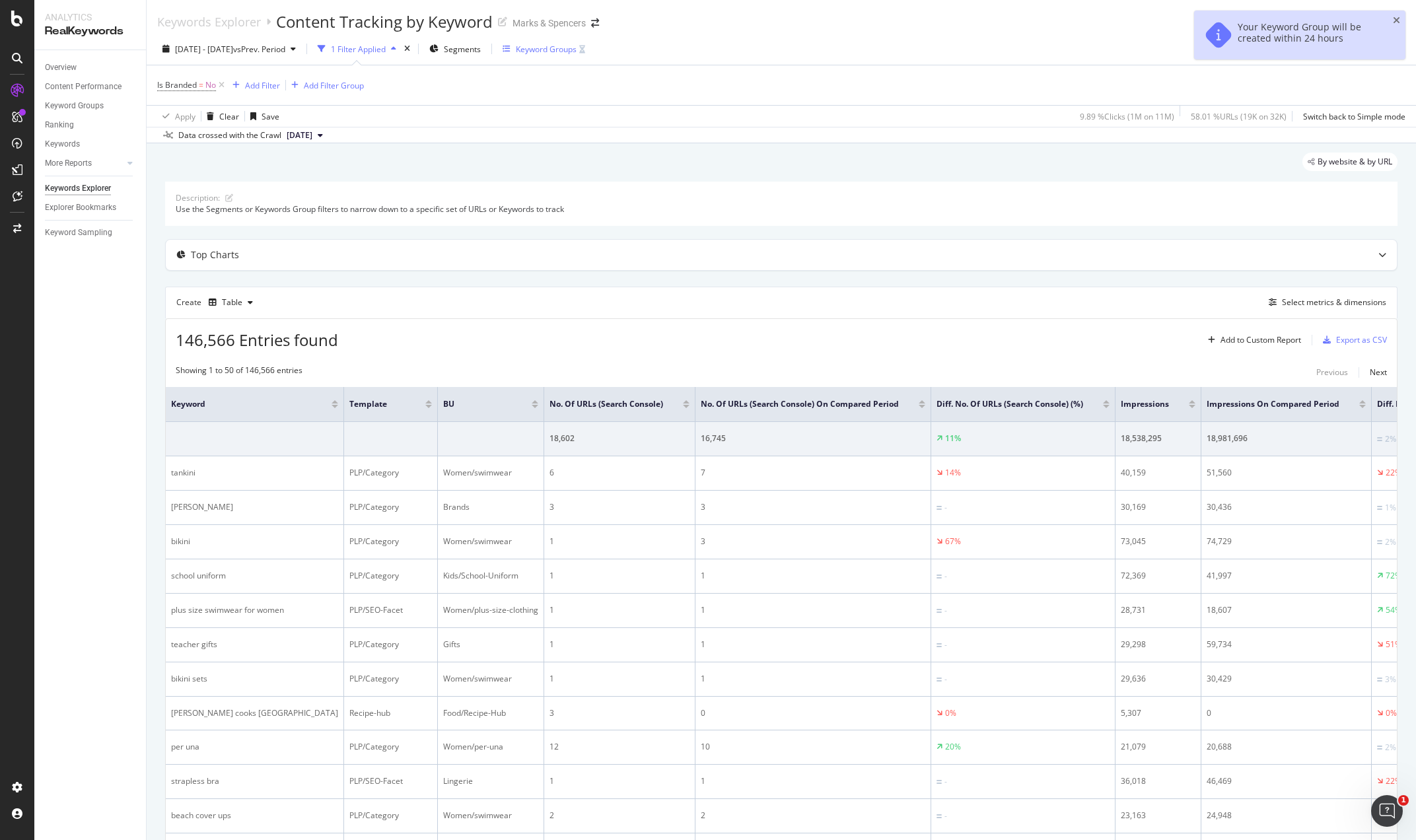
click at [577, 52] on div "Keyword Groups" at bounding box center [546, 49] width 60 height 11
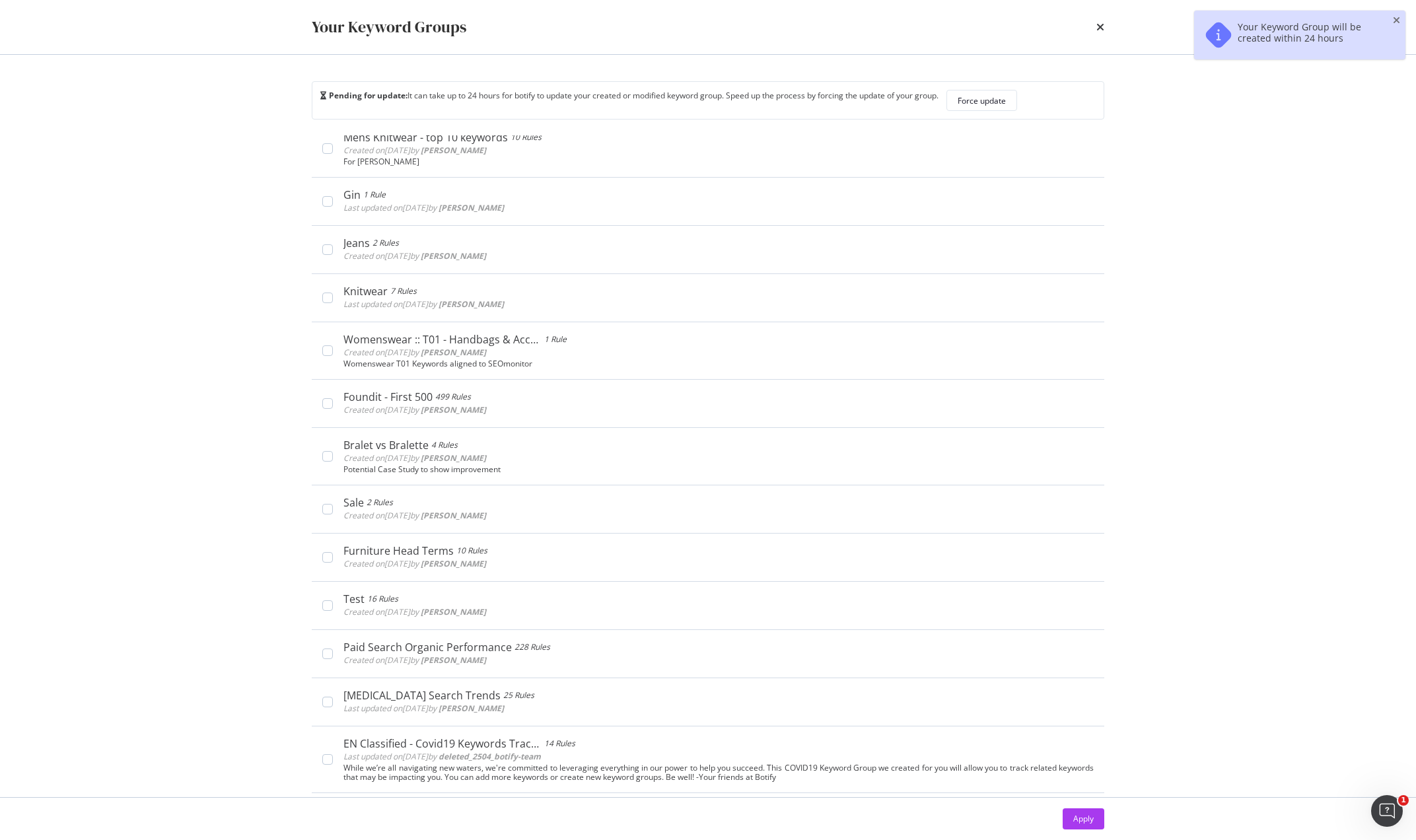
scroll to position [28, 0]
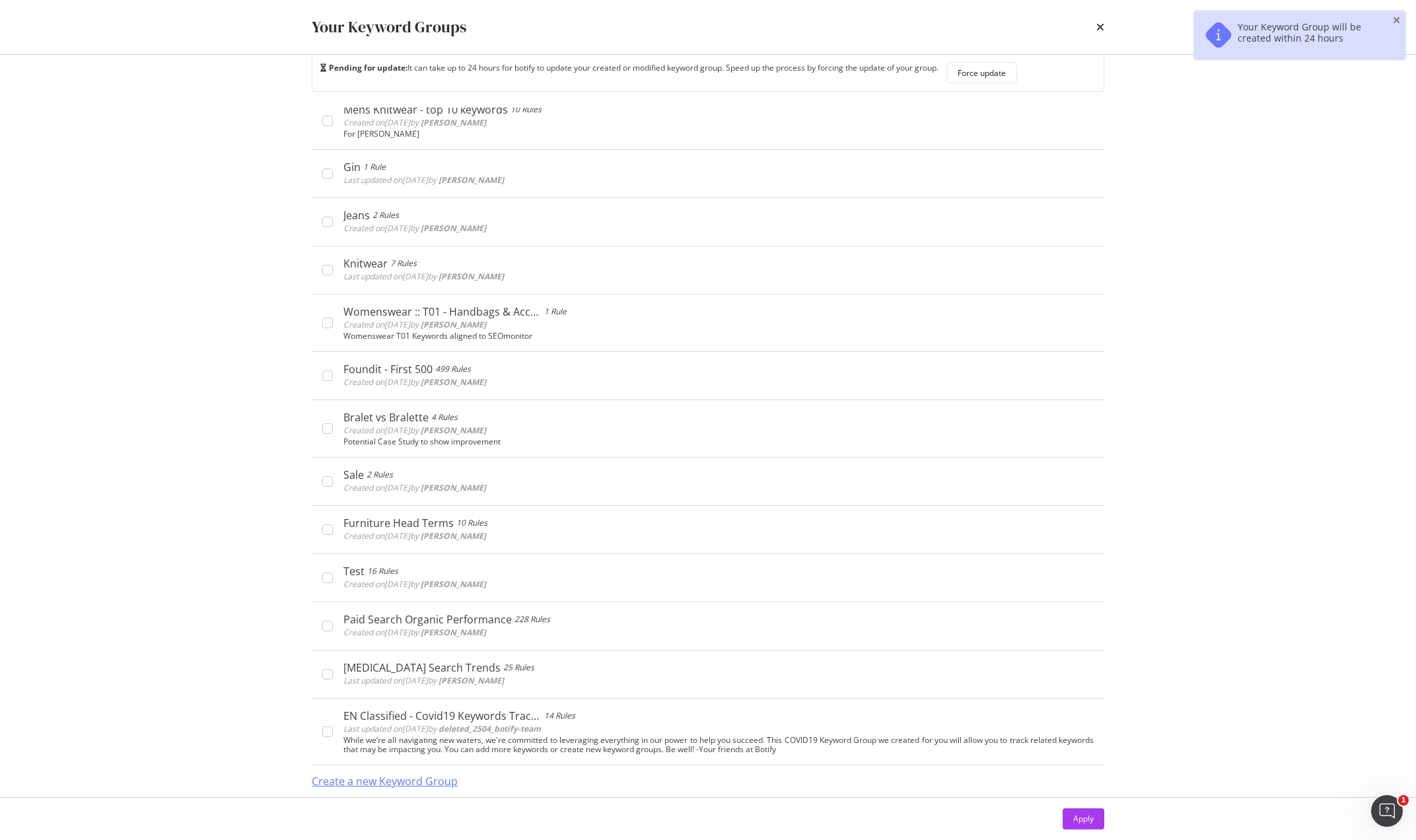
click at [406, 781] on div "Create a new Keyword Group" at bounding box center [384, 781] width 146 height 15
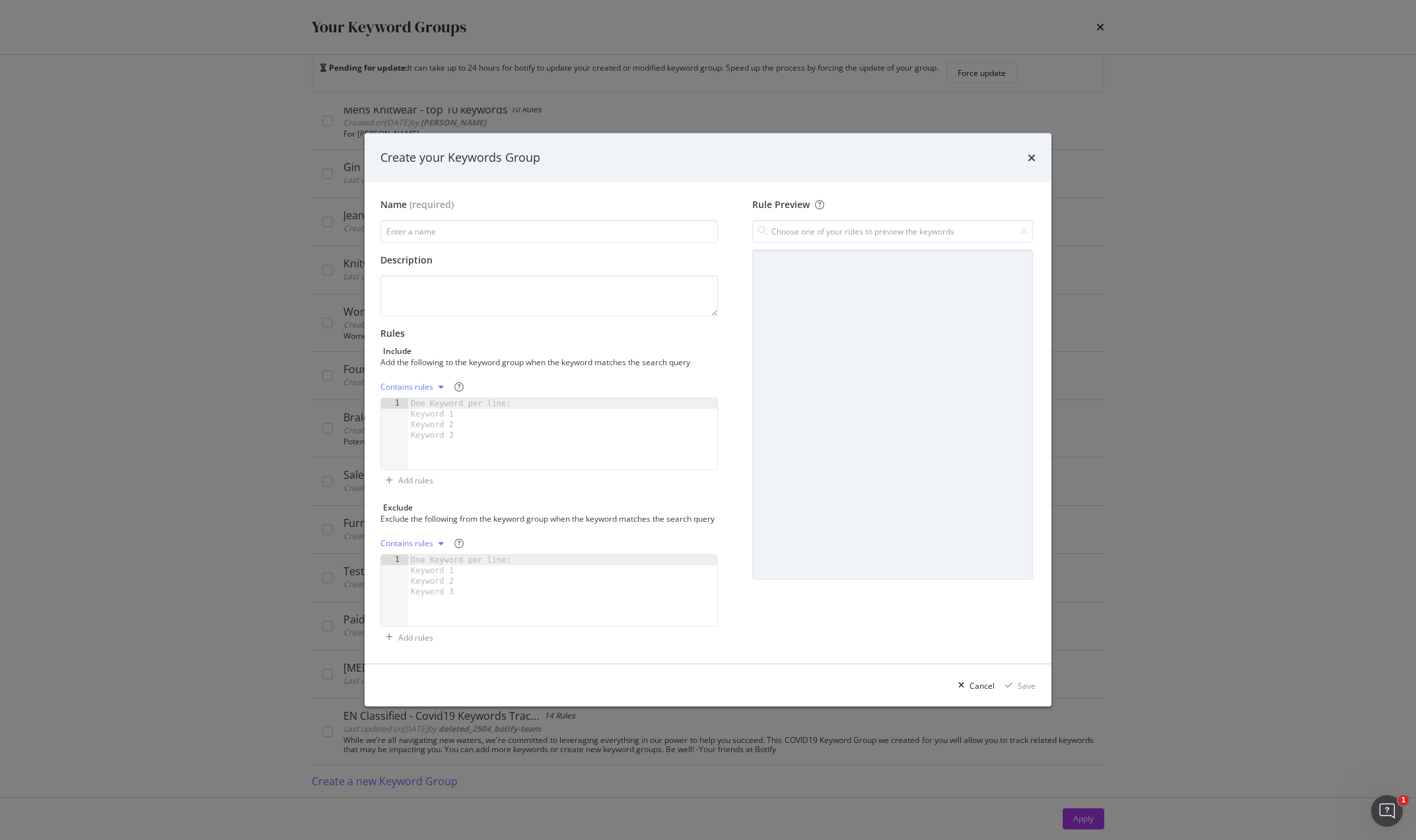
click at [468, 399] on div "One Keyword per line: Keyword 1 Keyword 2 Keyword 3" at bounding box center [463, 419] width 111 height 42
paste textarea "best mens activewear"
click at [534, 445] on div "best springs mens jackets best coats for spring denim jacket outfit ideas · spr…" at bounding box center [559, 441] width 295 height 92
click at [555, 446] on div "best springs mens jackets best coats for spring denim jacket outfit ideas · spr…" at bounding box center [559, 441] width 295 height 92
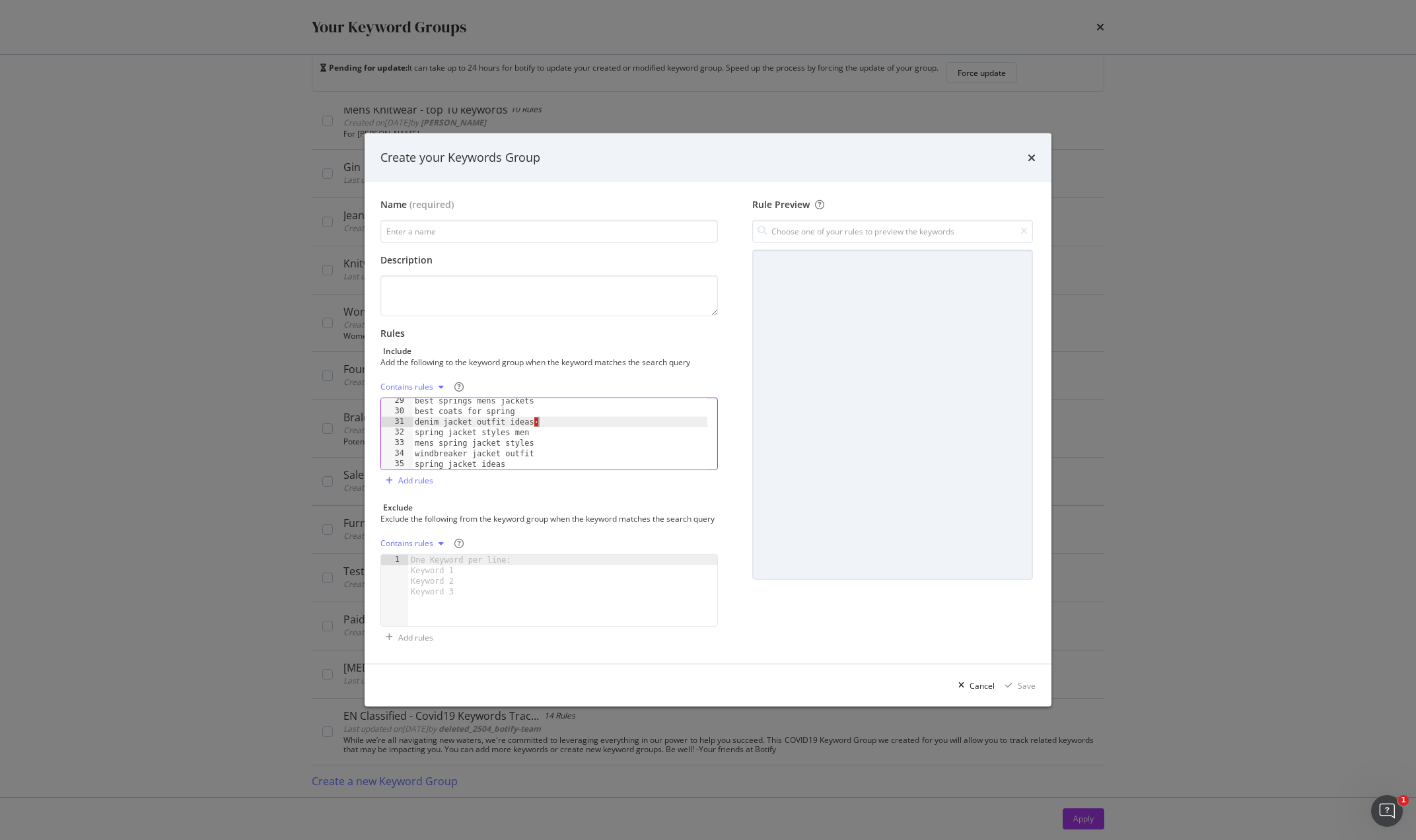
click at [543, 411] on div "best springs mens jackets best coats for spring denim jacket outfit ideas · spr…" at bounding box center [559, 441] width 295 height 92
type textarea "denim jacket outfit ideas"
click at [462, 231] on input "modal" at bounding box center [549, 231] width 337 height 23
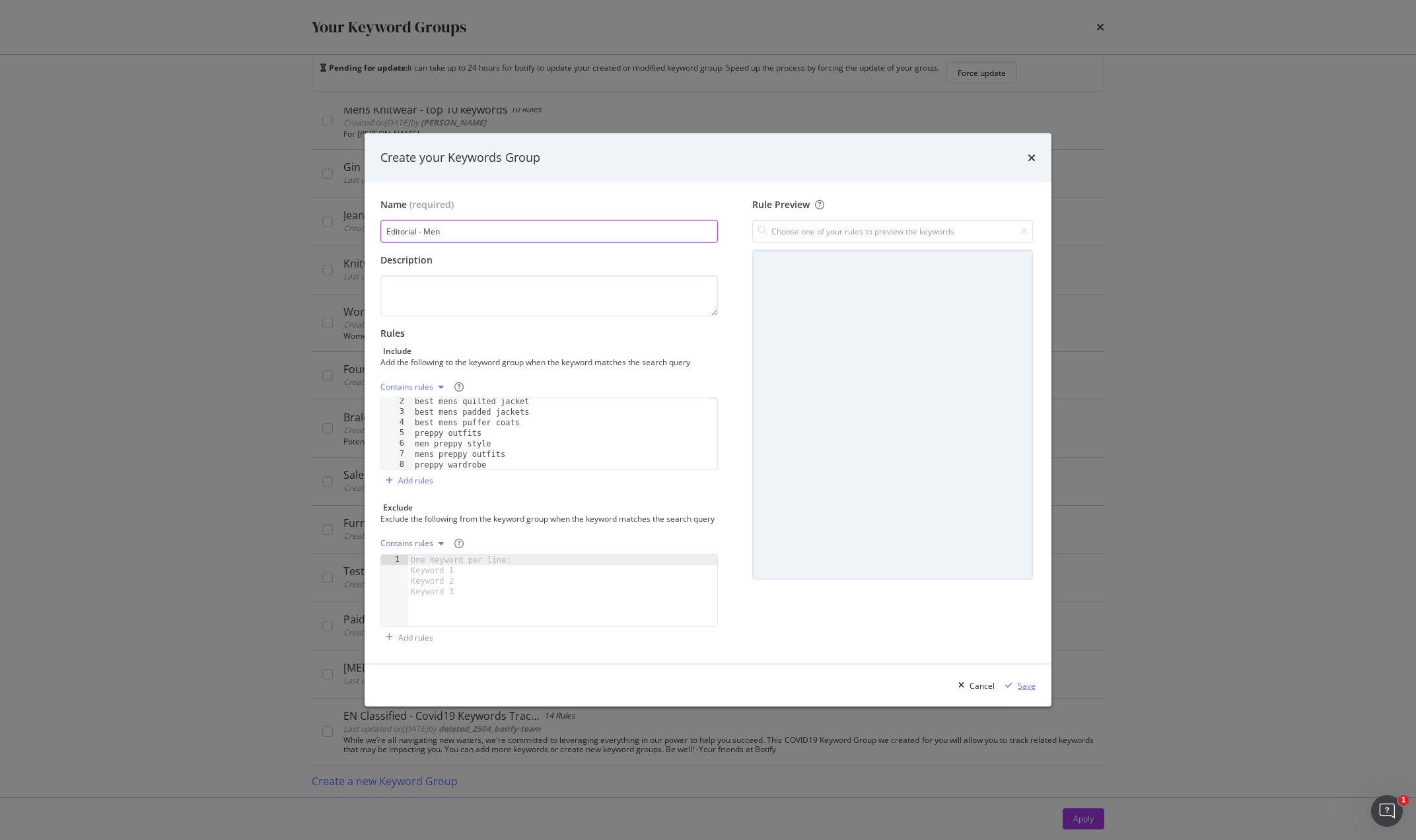
type input "Editorial - Men"
click at [1029, 691] on div "Save" at bounding box center [1026, 686] width 18 height 11
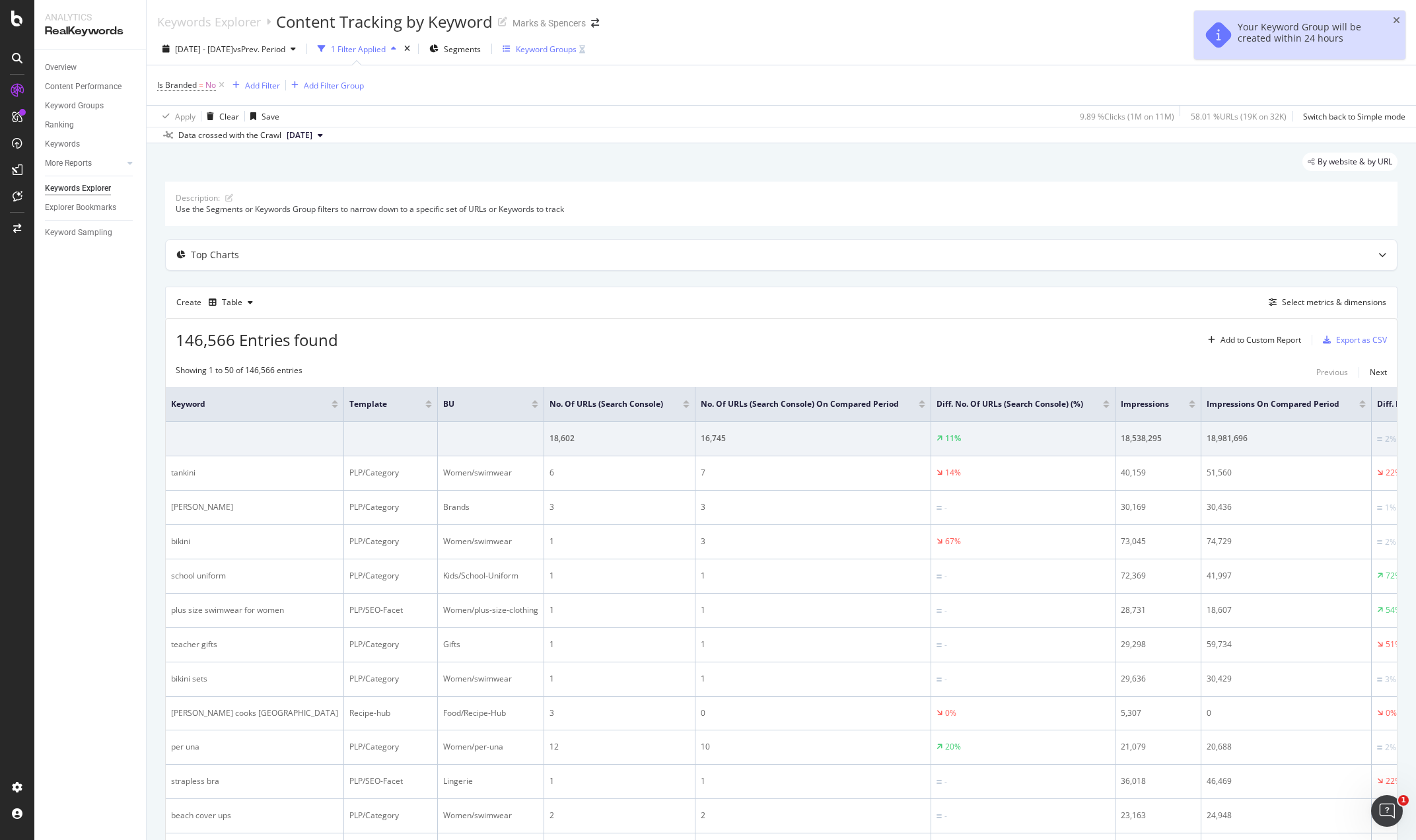
click at [565, 49] on div "Keyword Groups" at bounding box center [546, 49] width 60 height 11
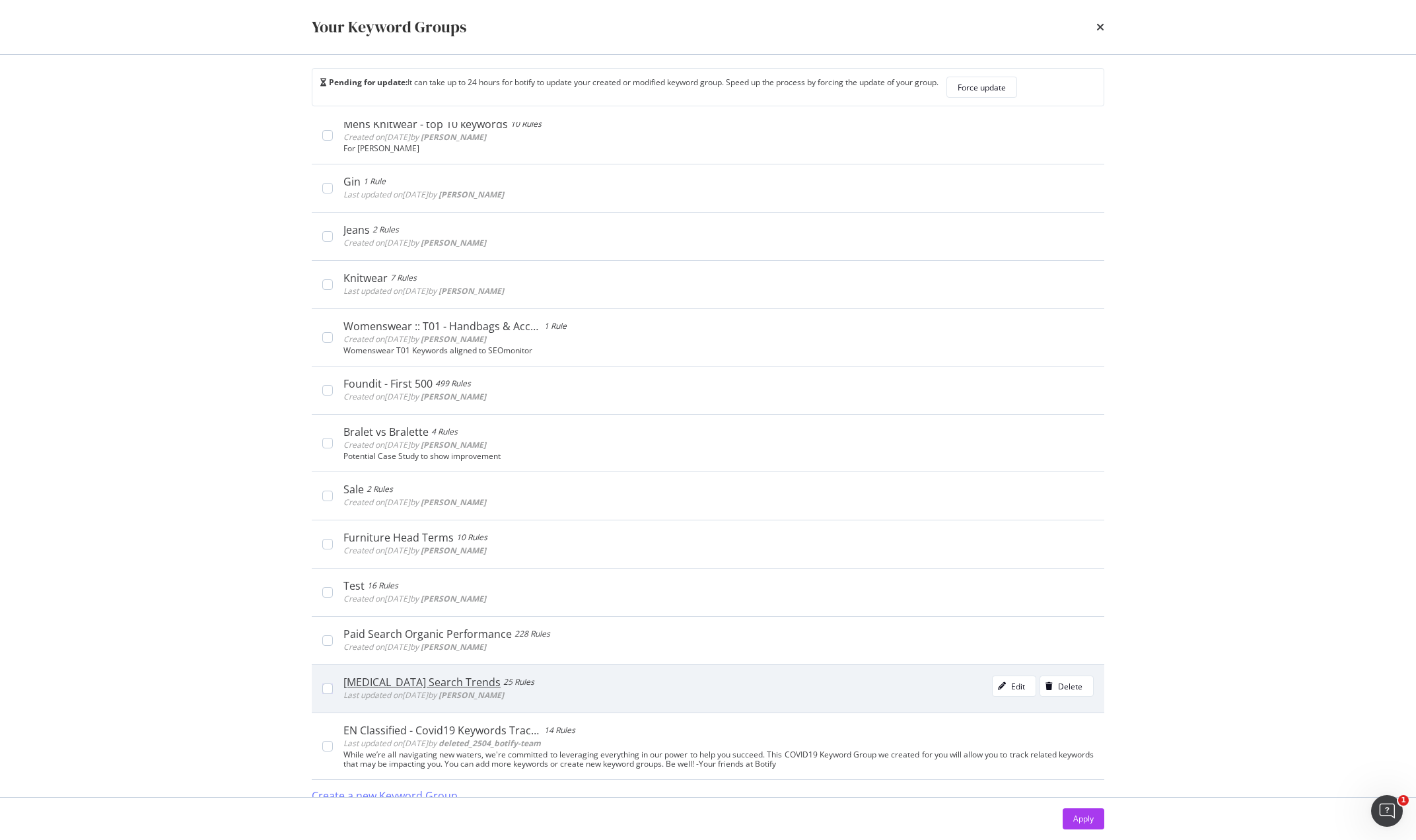
scroll to position [28, 0]
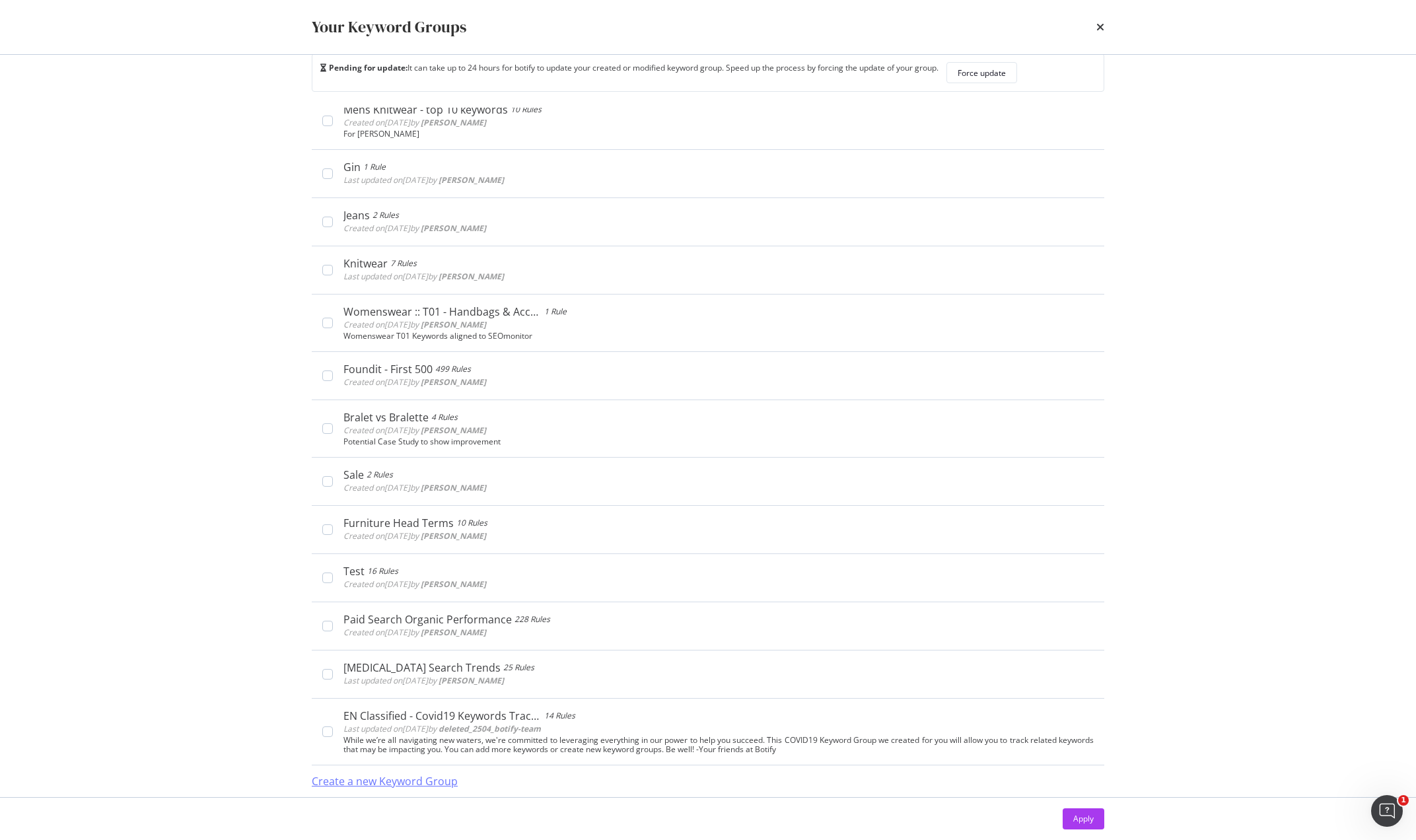
click at [402, 784] on div "Create a new Keyword Group" at bounding box center [384, 781] width 146 height 15
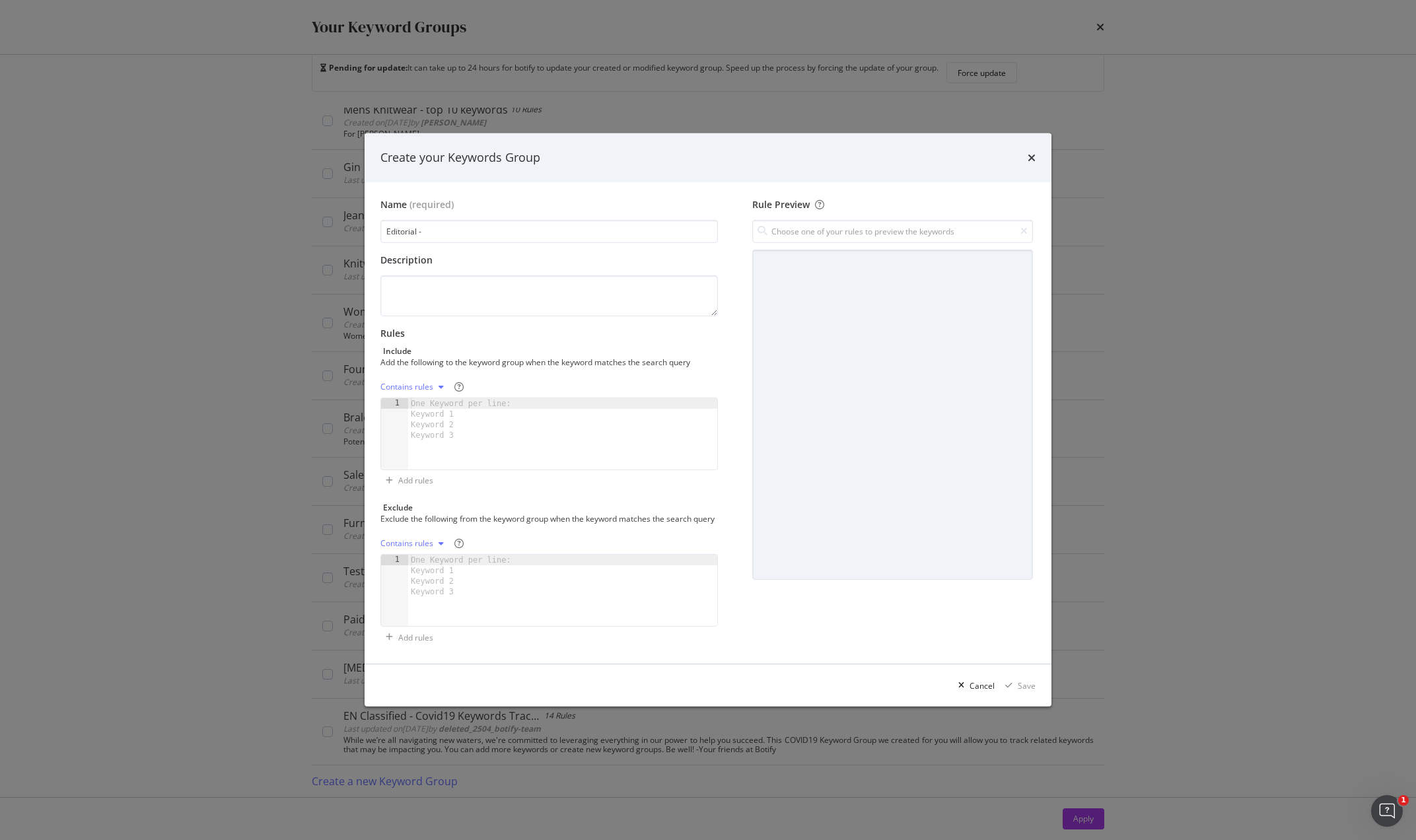
type input "Editorial -"
click at [455, 399] on div "One Keyword per line: Keyword 1 Keyword 2 Keyword 3" at bounding box center [463, 419] width 111 height 42
paste textarea "best yoga clothes for curves"
click at [543, 430] on div "wear colour how to wear colour how to wear bright colours ·· bright coloured ou…" at bounding box center [562, 439] width 290 height 92
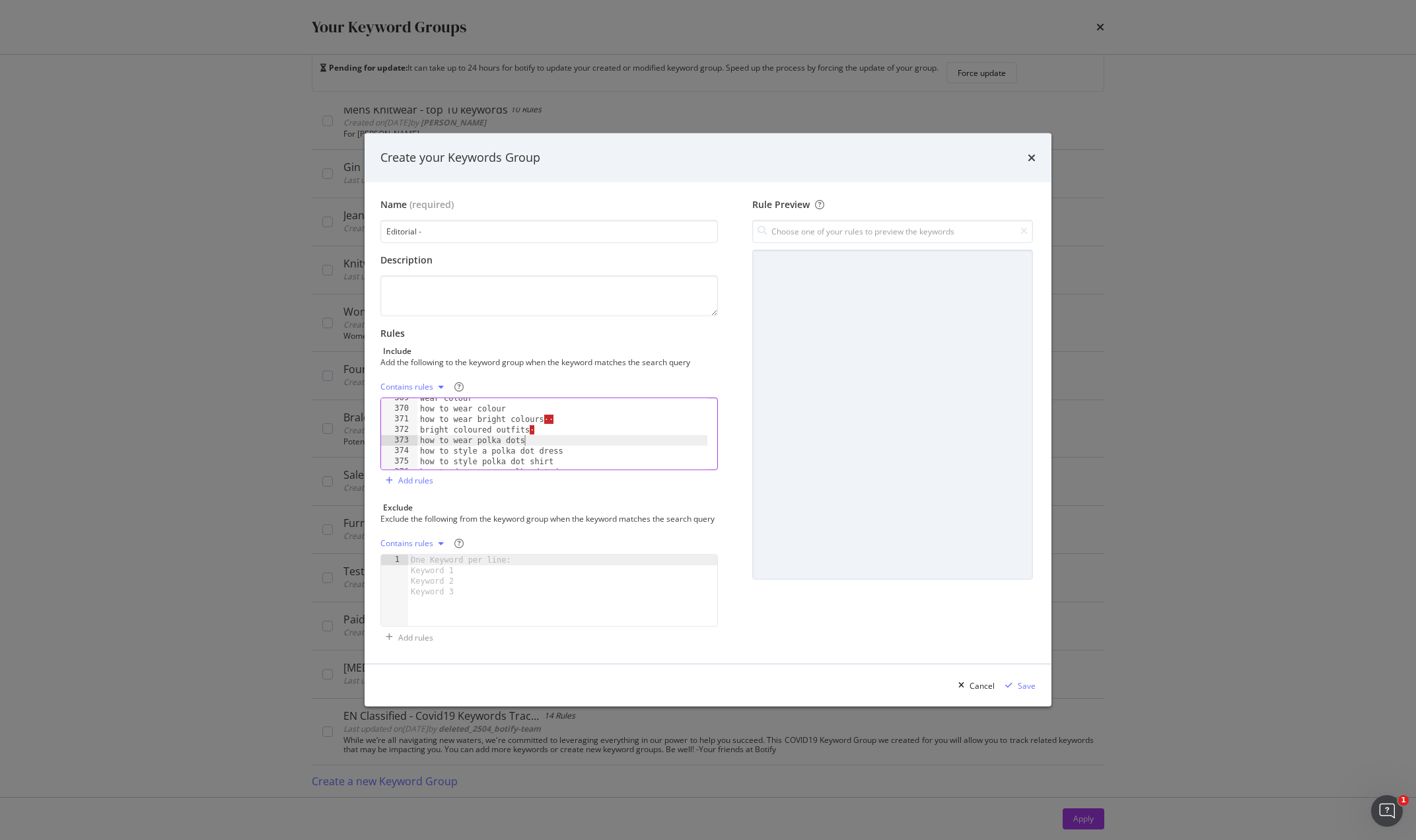
click at [546, 426] on div "wear colour how to wear colour how to wear bright colours ·· bright coloured ou…" at bounding box center [562, 439] width 290 height 92
click at [563, 416] on div "wear colour how to wear colour how to wear bright colours ·· bright coloured ou…" at bounding box center [562, 439] width 290 height 92
click at [426, 434] on div "how to style low rise jeans how to layer a halter top how to style denim mini s…" at bounding box center [562, 441] width 290 height 92
click at [661, 426] on div "how to style low rise jeans how to layer a halter top how to style denim mini s…" at bounding box center [562, 441] width 290 height 92
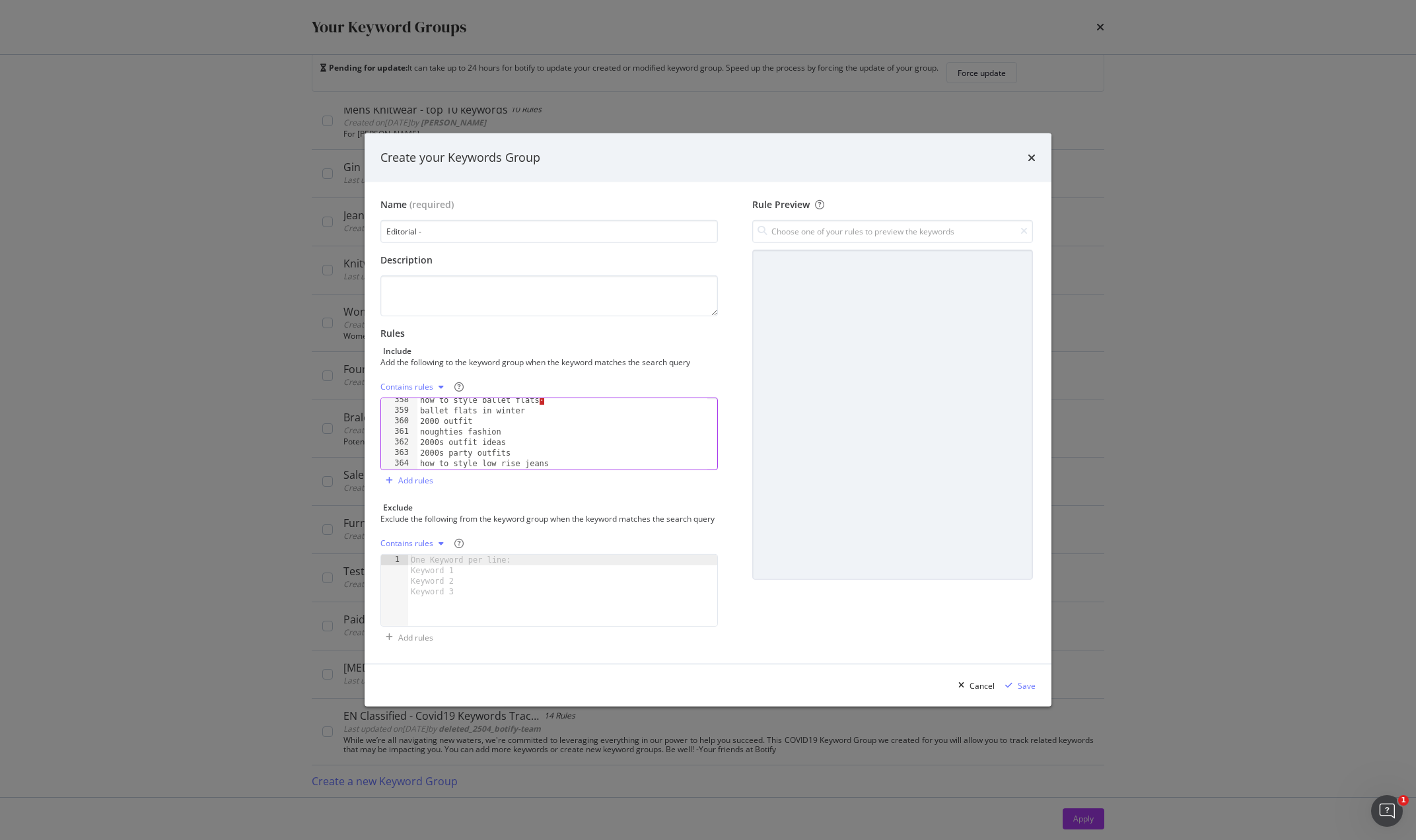
scroll to position [3718, 0]
click at [572, 447] on div "how to wear [PERSON_NAME] [PERSON_NAME] with jeans [PERSON_NAME] [PERSON_NAME] …" at bounding box center [562, 434] width 290 height 92
click at [543, 433] on div "what to wear when flying what to wear on a flight dressing for long haul flight…" at bounding box center [562, 438] width 290 height 92
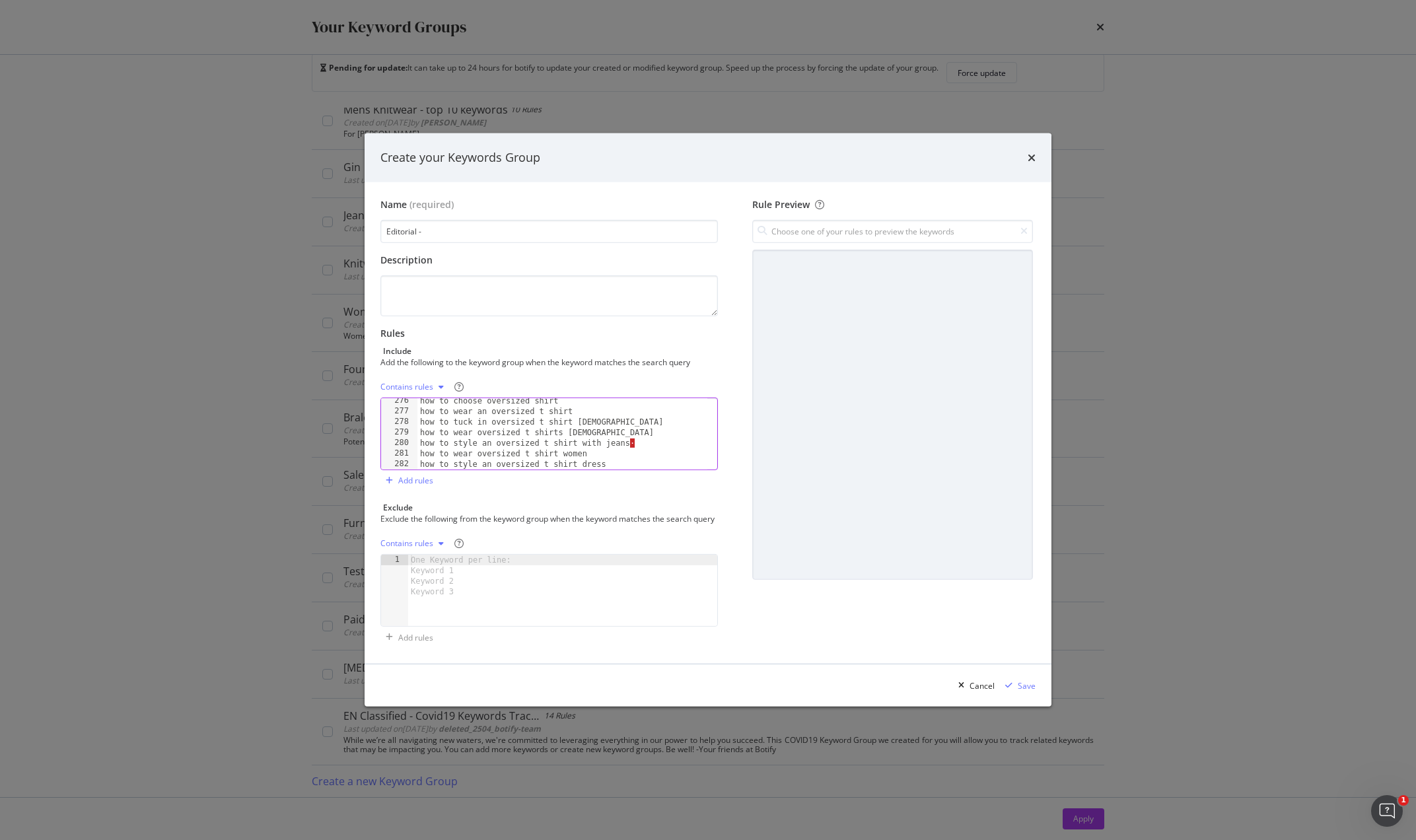
click at [647, 438] on div "how to choose oversized shirt how to wear an oversized t shirt how to tuck in o…" at bounding box center [562, 441] width 290 height 92
click at [577, 433] on div "spring office outfits spring office attire womens spring work outfits casual sp…" at bounding box center [562, 439] width 290 height 92
click at [601, 425] on div "jumpsuit styling heels to wear with a jumpsuit what jacket to wear with a jumps…" at bounding box center [562, 442] width 290 height 92
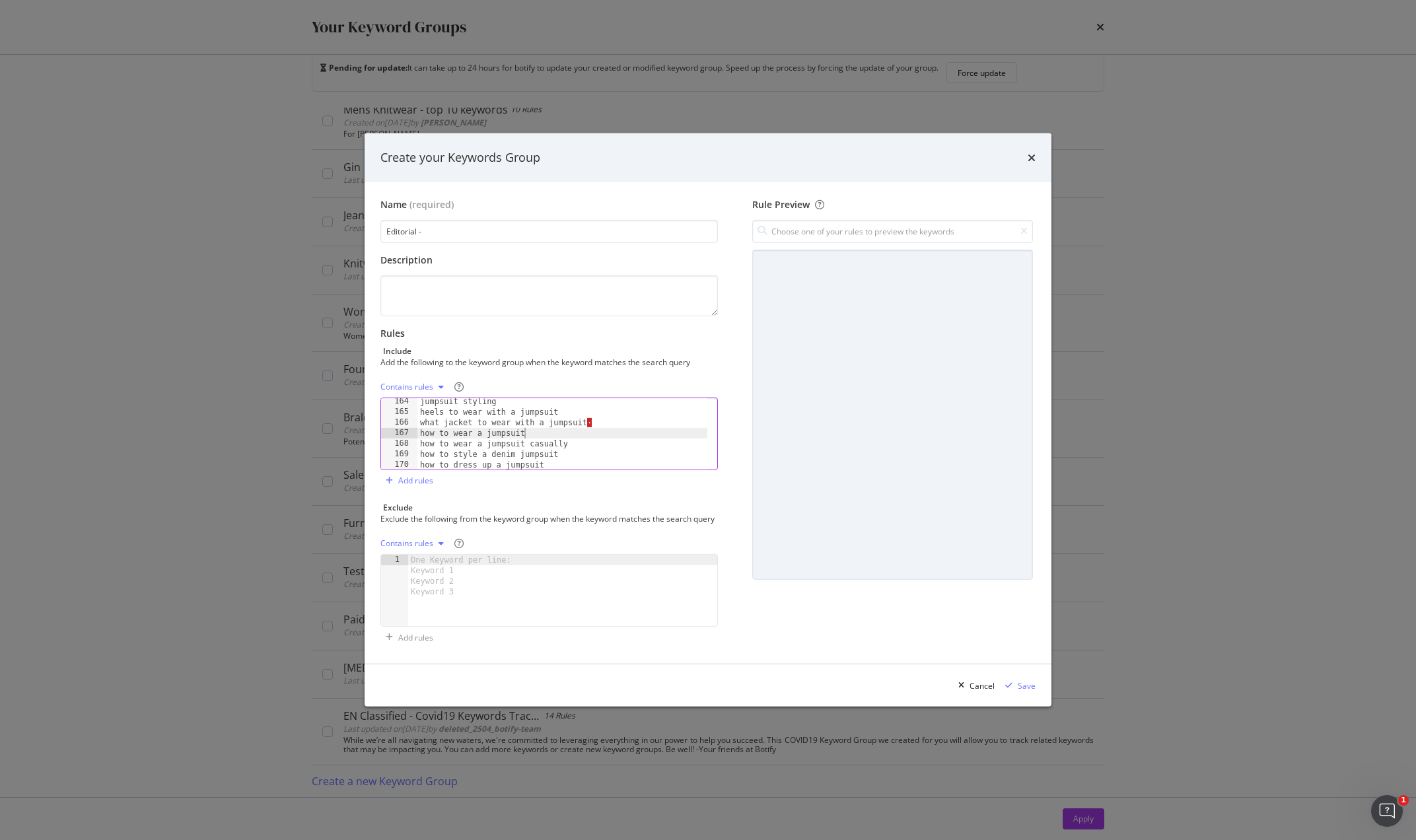
click at [603, 418] on div "jumpsuit styling heels to wear with a jumpsuit what jacket to wear with a jumps…" at bounding box center [562, 442] width 290 height 92
click at [589, 417] on div "denim jacket outfit spring · spring trench coat outfit best bomber jackets for …" at bounding box center [562, 444] width 290 height 92
click at [573, 426] on div "what jacket to wear in spring quilted jacket womens outfit overcoat outfit idea…" at bounding box center [562, 435] width 290 height 92
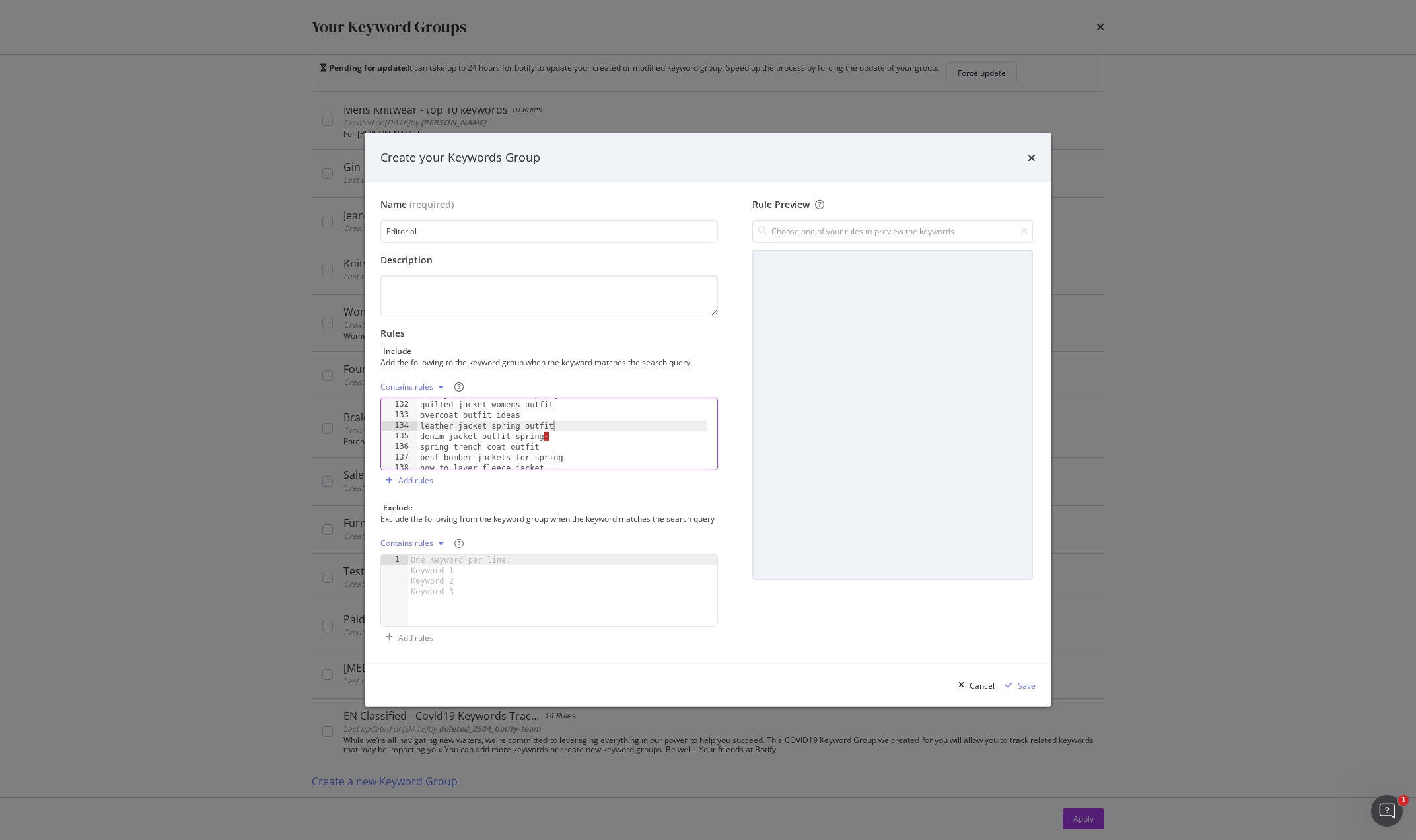
click at [576, 430] on div "what jacket to wear in spring quilted jacket womens outfit overcoat outfit idea…" at bounding box center [562, 435] width 290 height 92
click at [579, 427] on div "best long puffer coat how to choose a puffer jacket spring dress ideas how to w…" at bounding box center [562, 441] width 290 height 92
type textarea "how to wear dresses in spring"
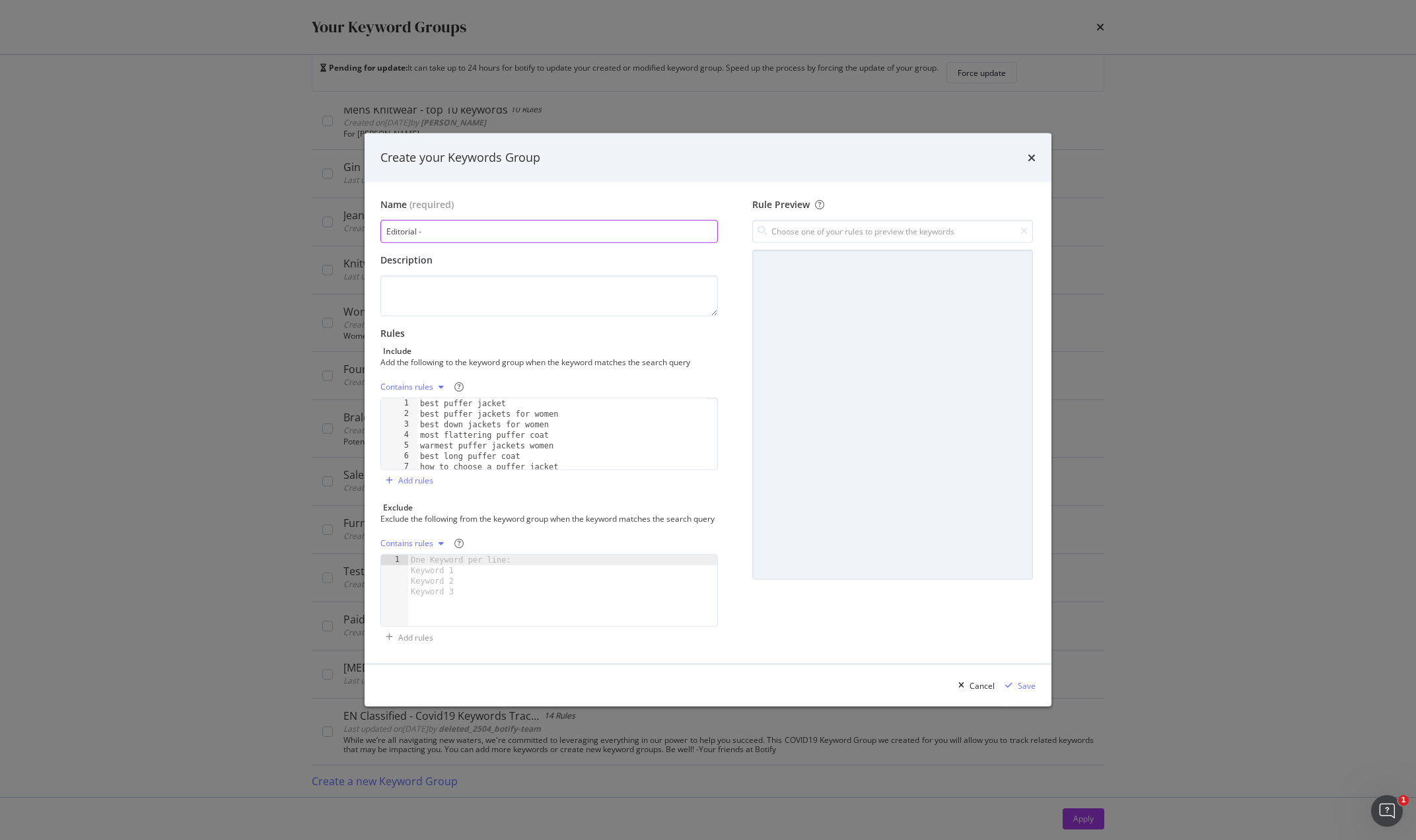
click at [478, 220] on input "Editorial -" at bounding box center [549, 231] width 337 height 23
type input "Editorial - Women"
click at [1018, 689] on div "Save" at bounding box center [1026, 686] width 18 height 11
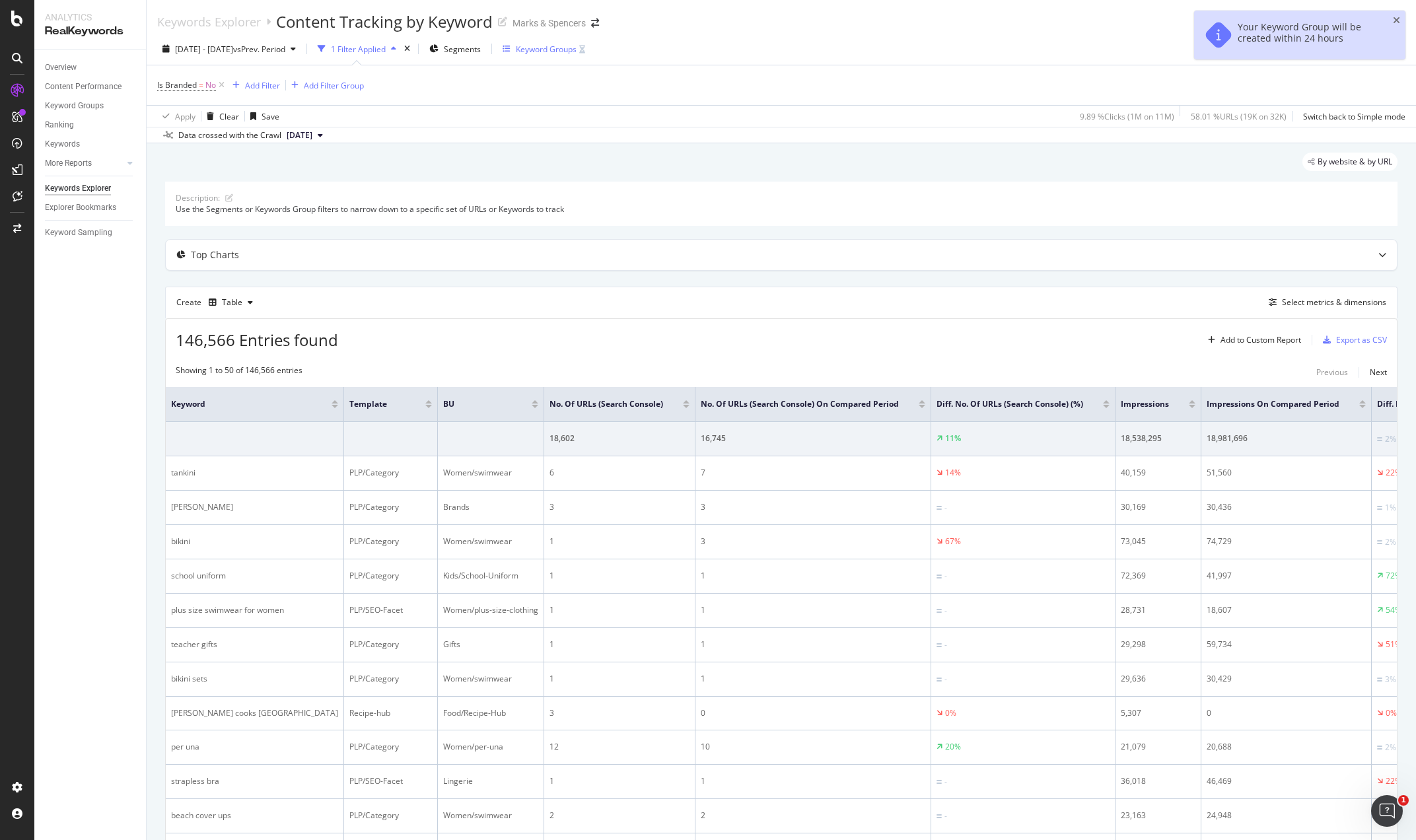
click at [581, 42] on div "Keyword Groups" at bounding box center [544, 49] width 83 height 20
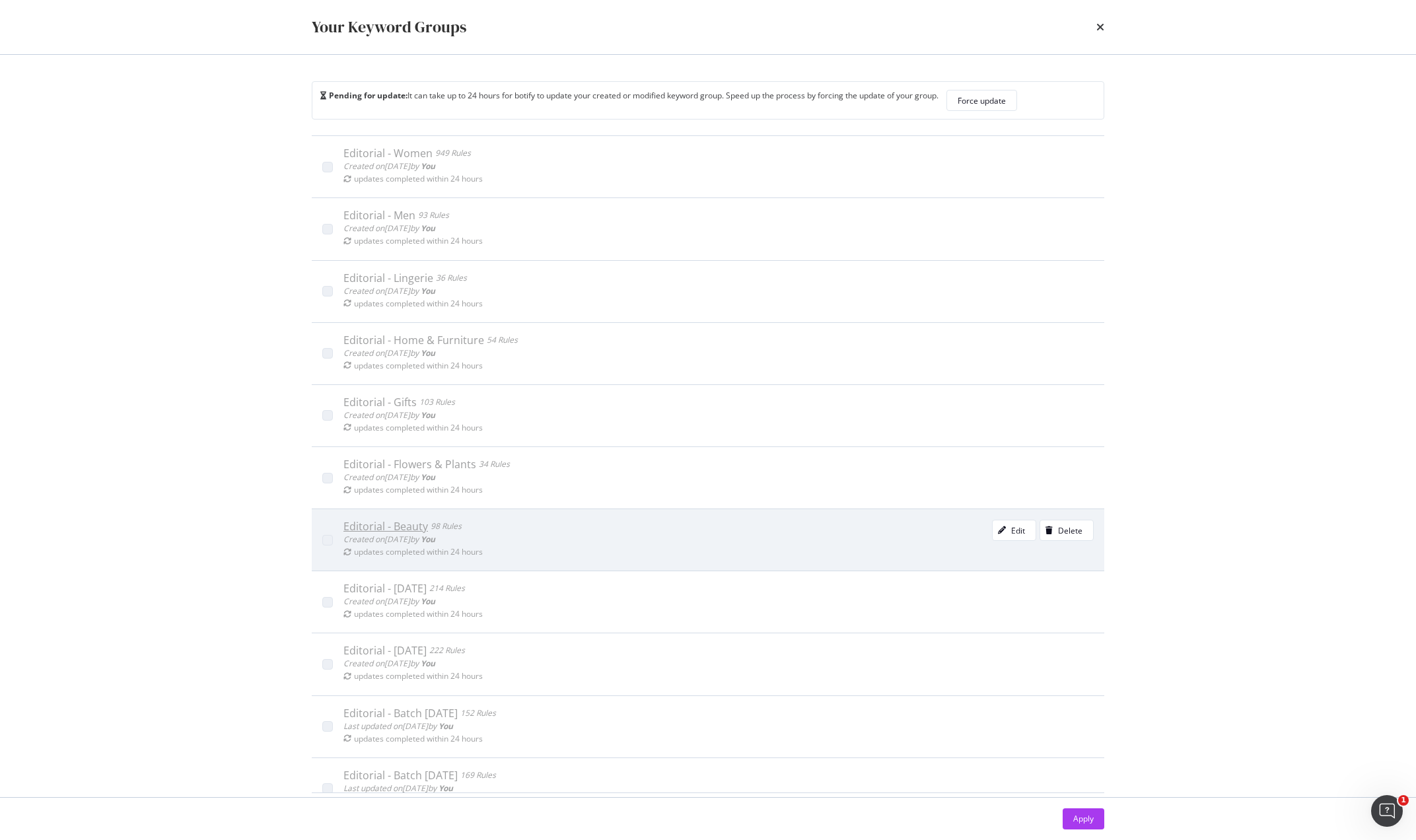
scroll to position [2, 0]
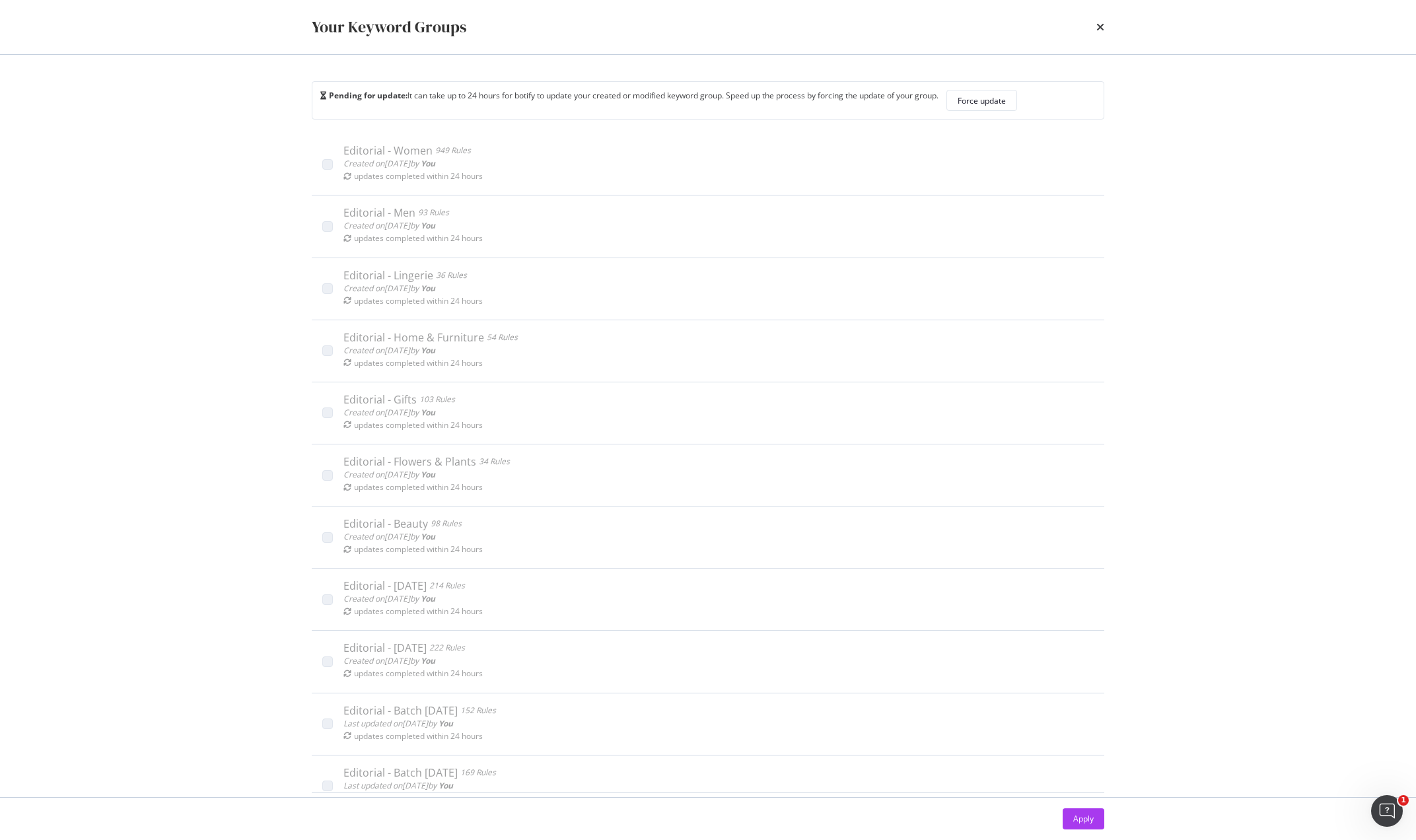
click at [1099, 29] on icon "times" at bounding box center [1100, 26] width 8 height 10
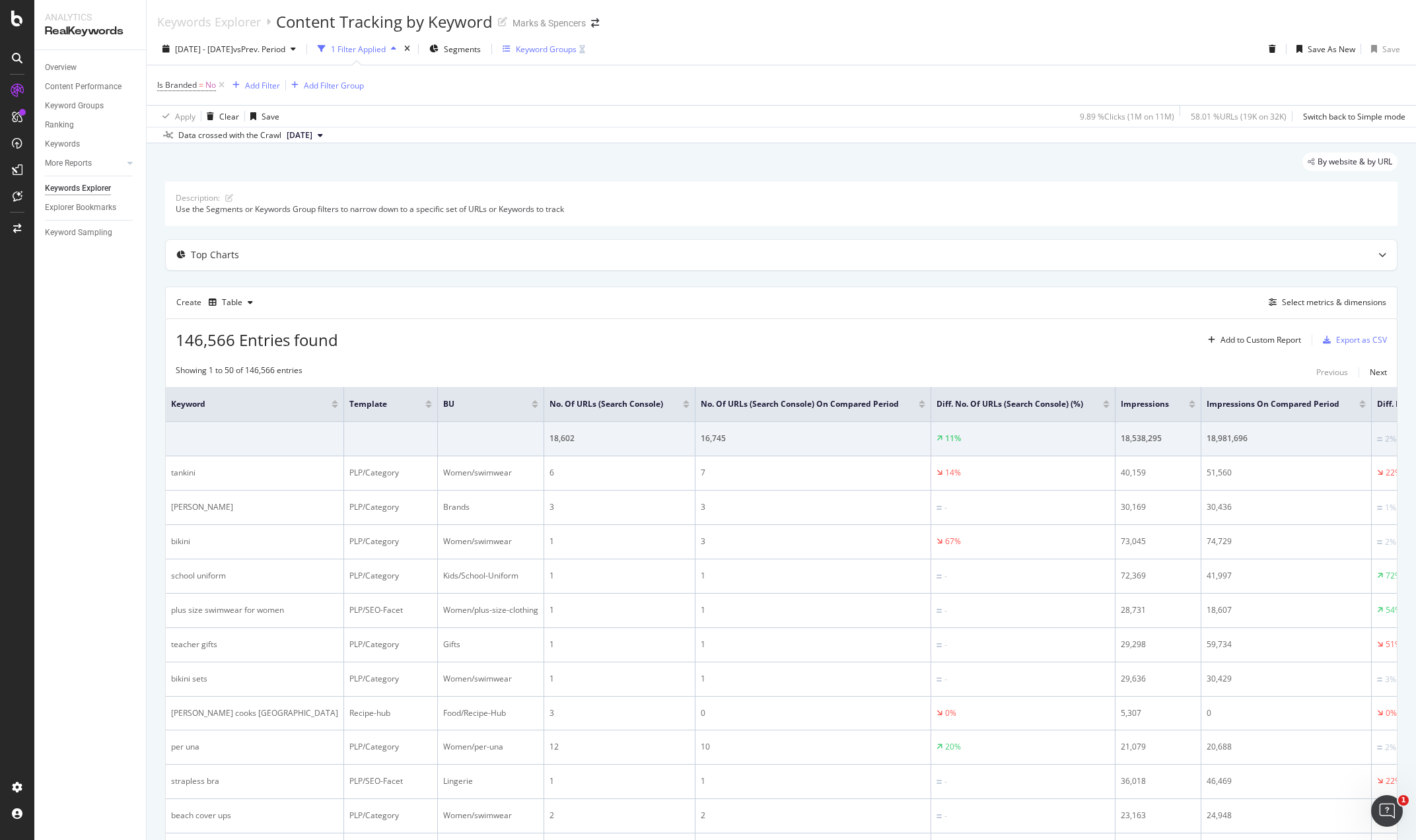
click at [558, 49] on div "Keyword Groups" at bounding box center [546, 49] width 60 height 11
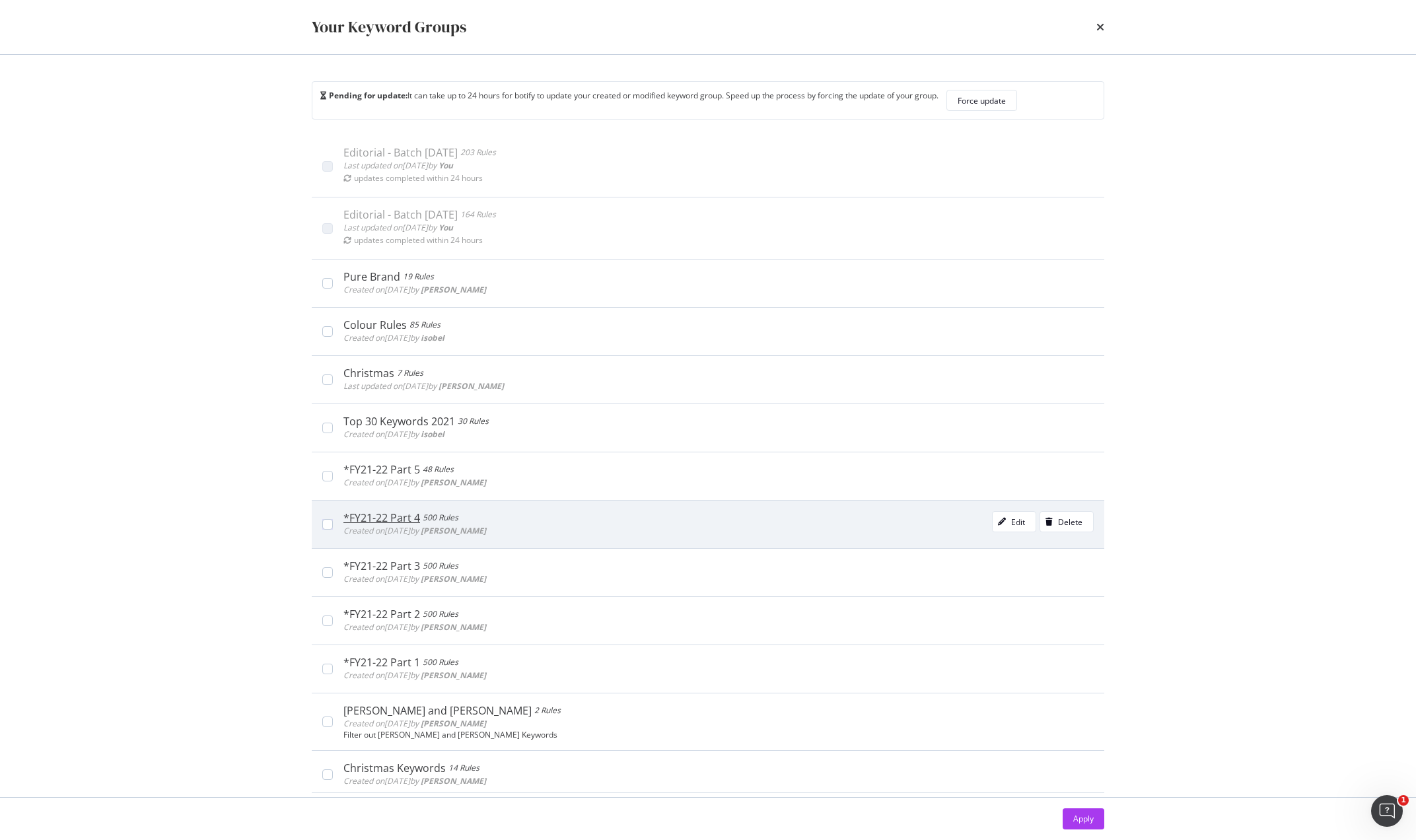
scroll to position [0, 0]
